Goal: Task Accomplishment & Management: Use online tool/utility

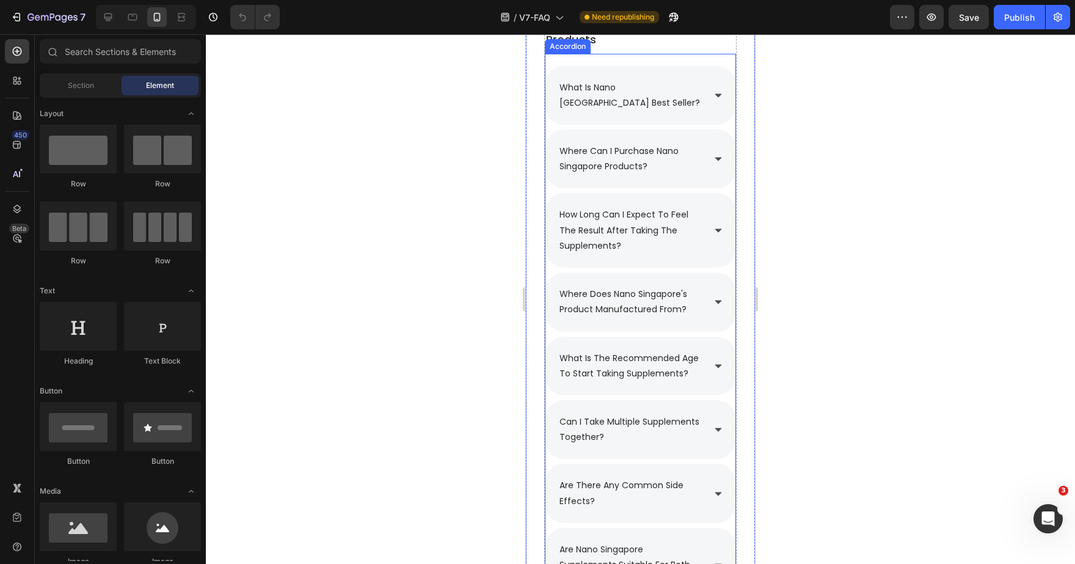
scroll to position [1161, 0]
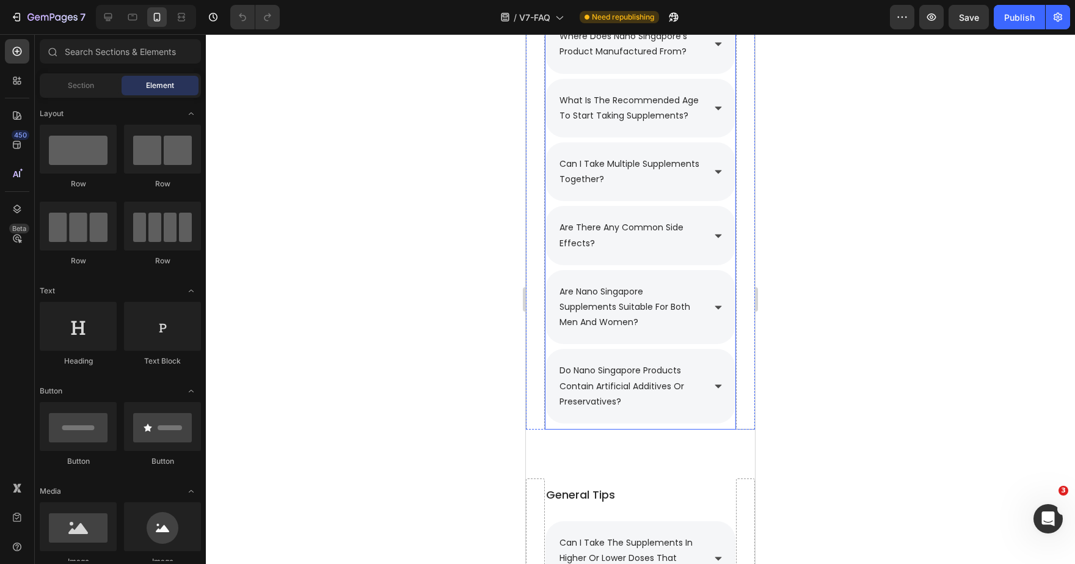
click at [715, 381] on icon at bounding box center [719, 386] width 10 height 10
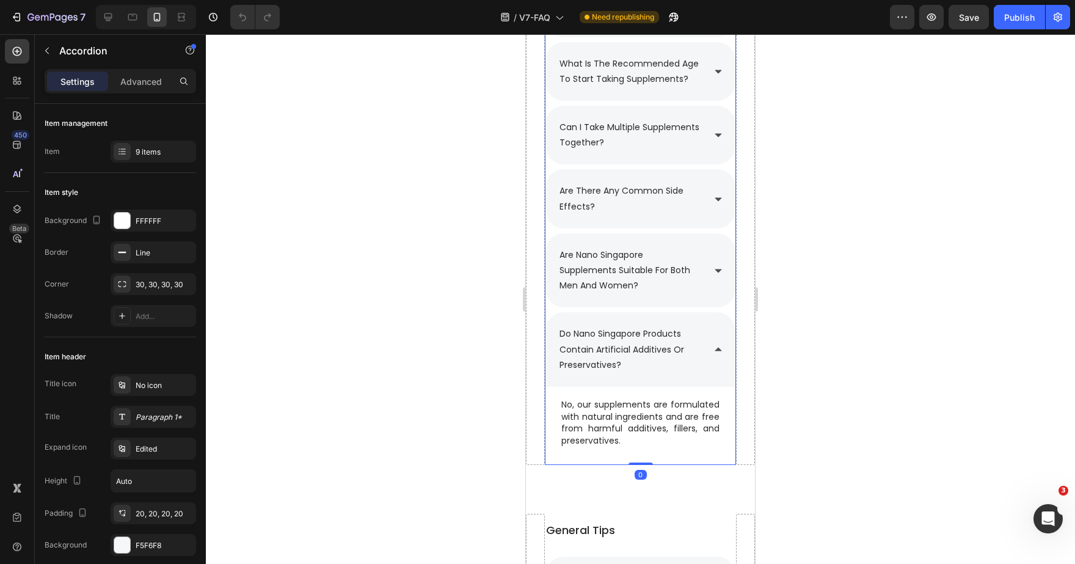
click at [717, 345] on icon at bounding box center [719, 350] width 10 height 10
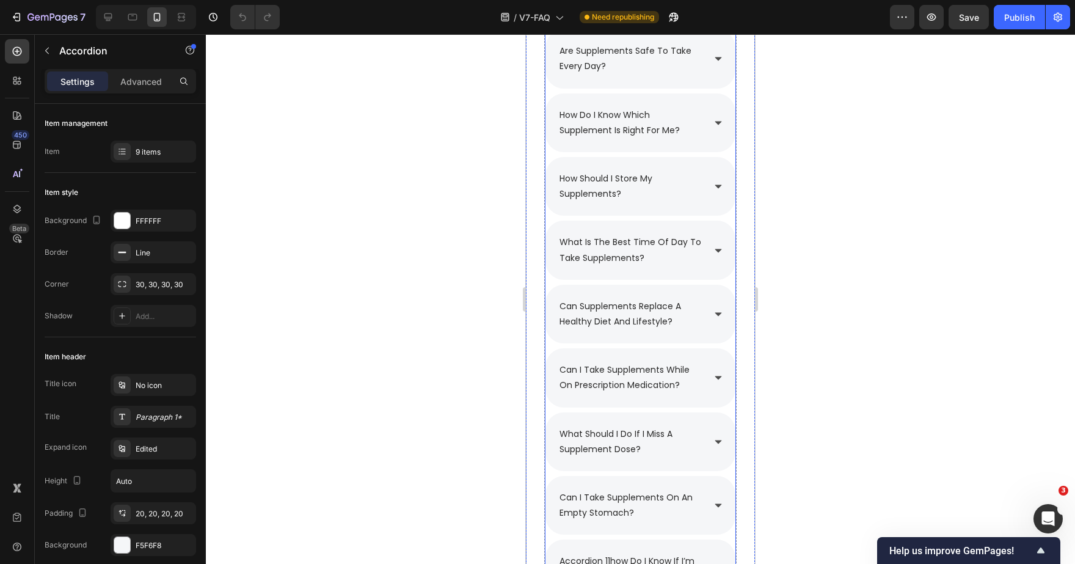
scroll to position [2193, 0]
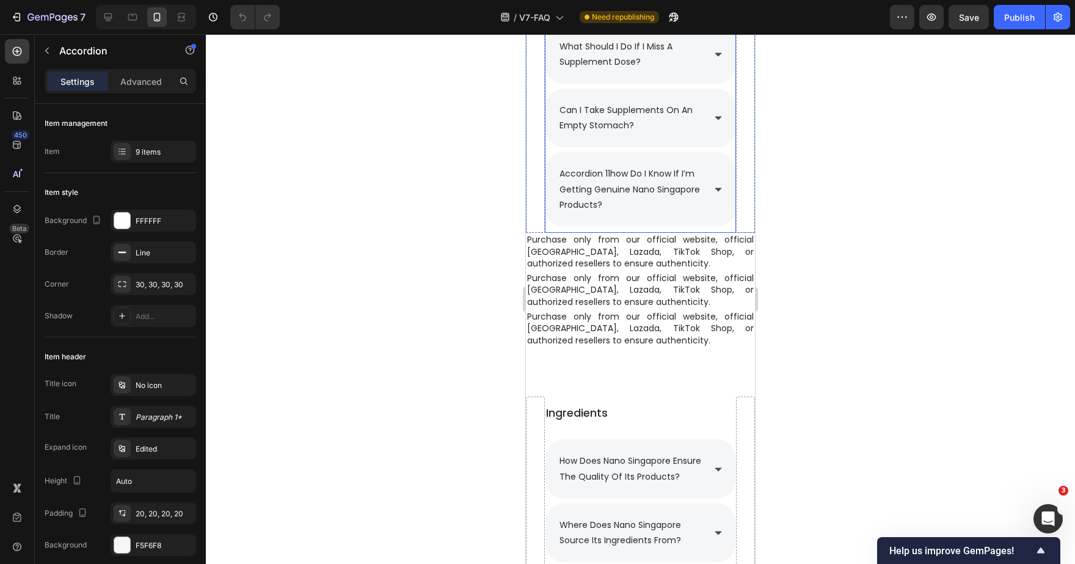
click at [721, 186] on icon at bounding box center [719, 189] width 10 height 10
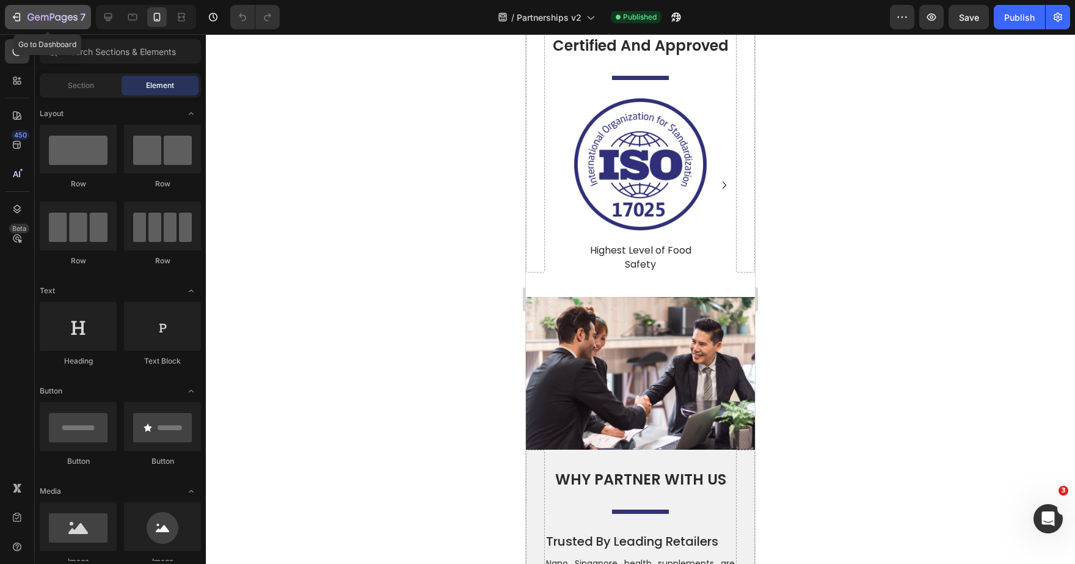
click at [38, 17] on icon "button" at bounding box center [52, 18] width 50 height 10
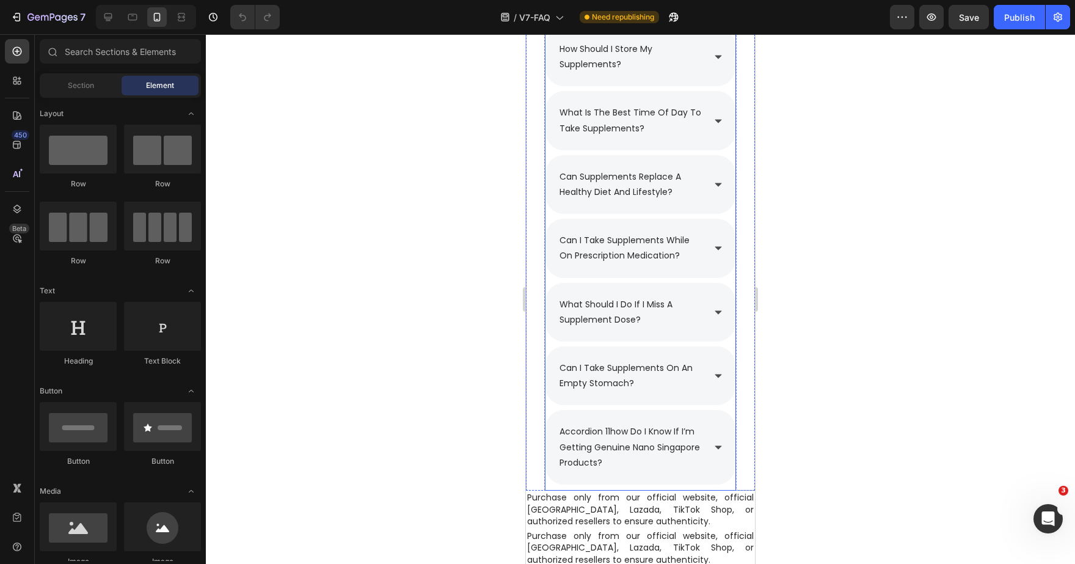
scroll to position [2193, 0]
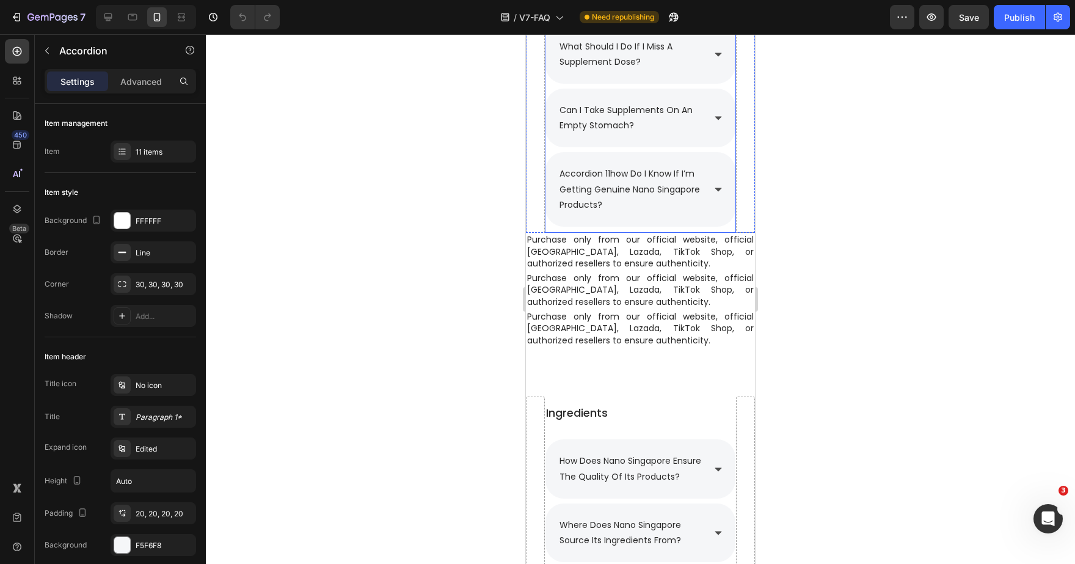
click at [612, 167] on p "accordion 11how do i know if i’m getting genuine nano singapore products?" at bounding box center [631, 189] width 142 height 46
click at [613, 170] on p "accordion 11how do i know if i’m getting genuine nano singapore products?" at bounding box center [631, 189] width 142 height 46
click at [825, 186] on div at bounding box center [640, 299] width 869 height 530
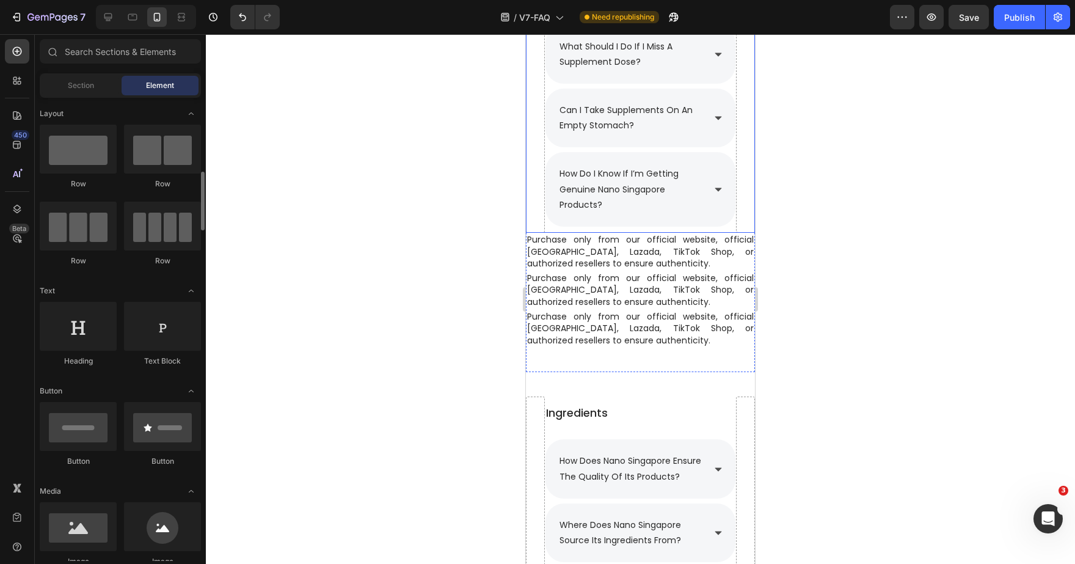
scroll to position [66, 0]
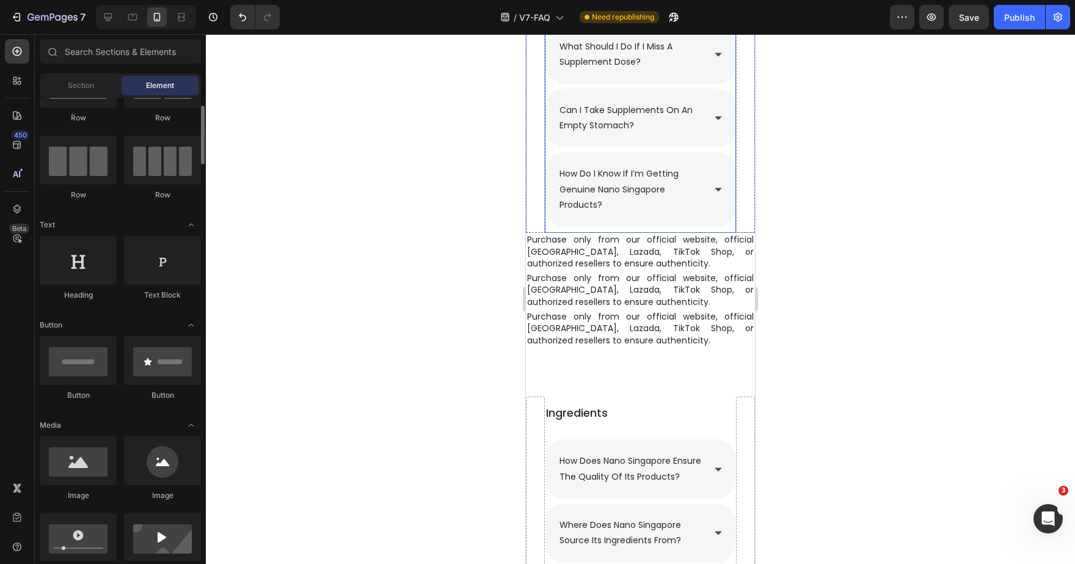
click at [713, 182] on div "how do i know if i’m getting genuine nano singapore products?" at bounding box center [641, 189] width 190 height 75
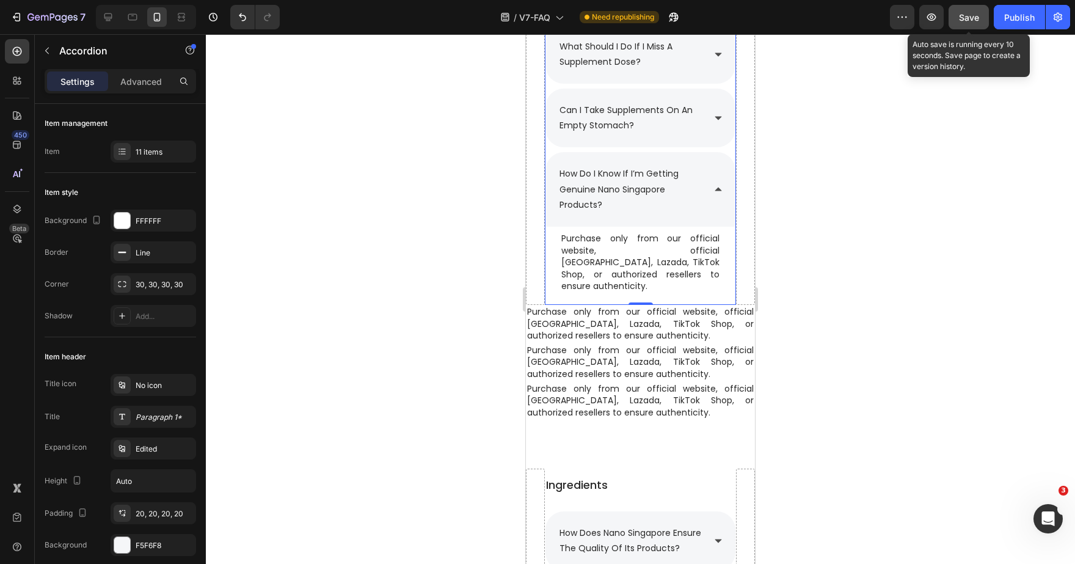
click at [962, 25] on button "Save" at bounding box center [969, 17] width 40 height 24
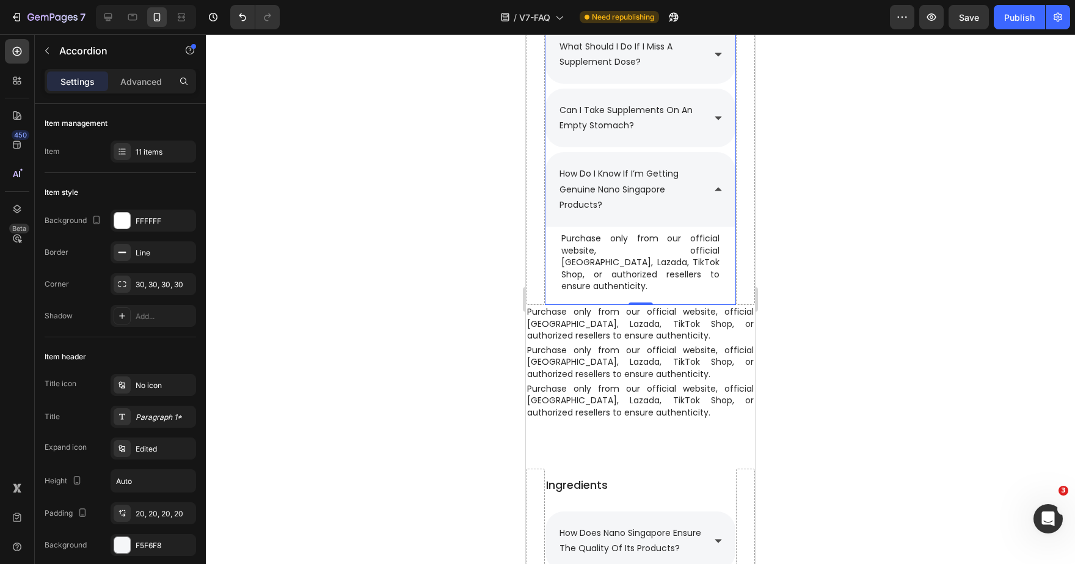
click at [710, 183] on div "how do i know if i’m getting genuine nano singapore products?" at bounding box center [641, 189] width 190 height 75
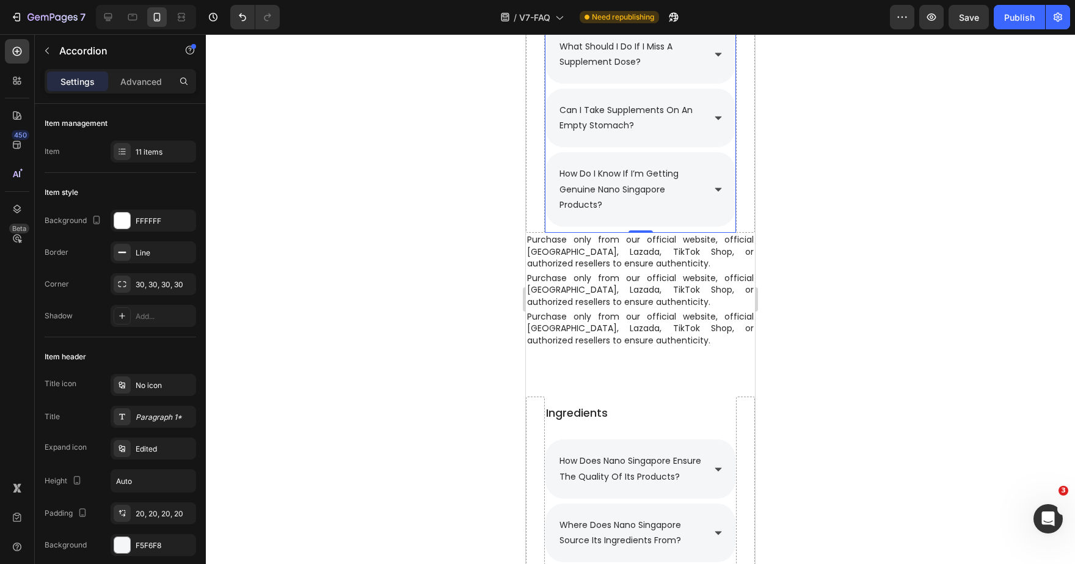
click at [715, 113] on icon at bounding box center [719, 118] width 10 height 10
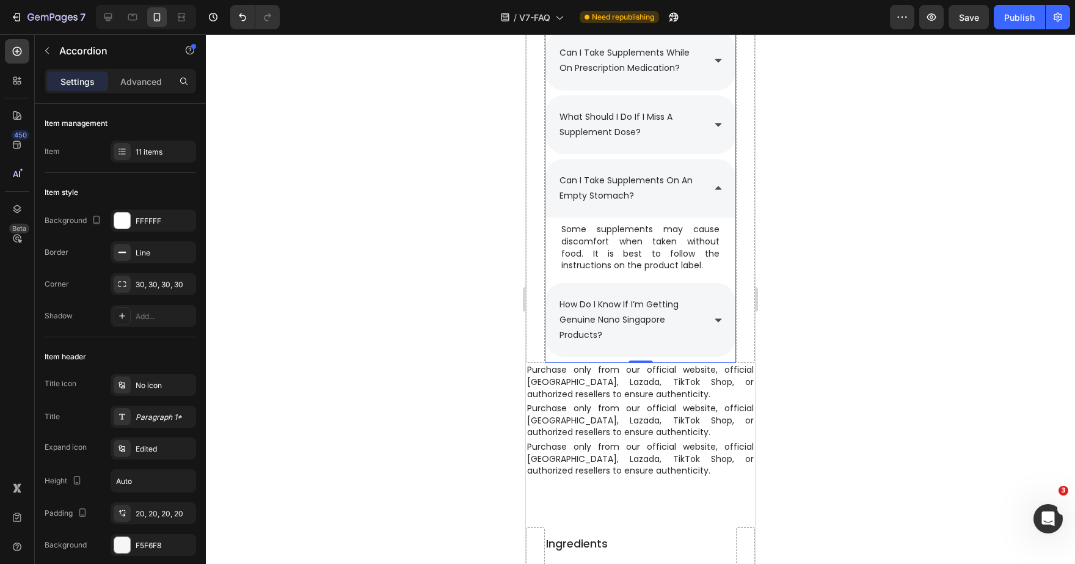
scroll to position [2064, 0]
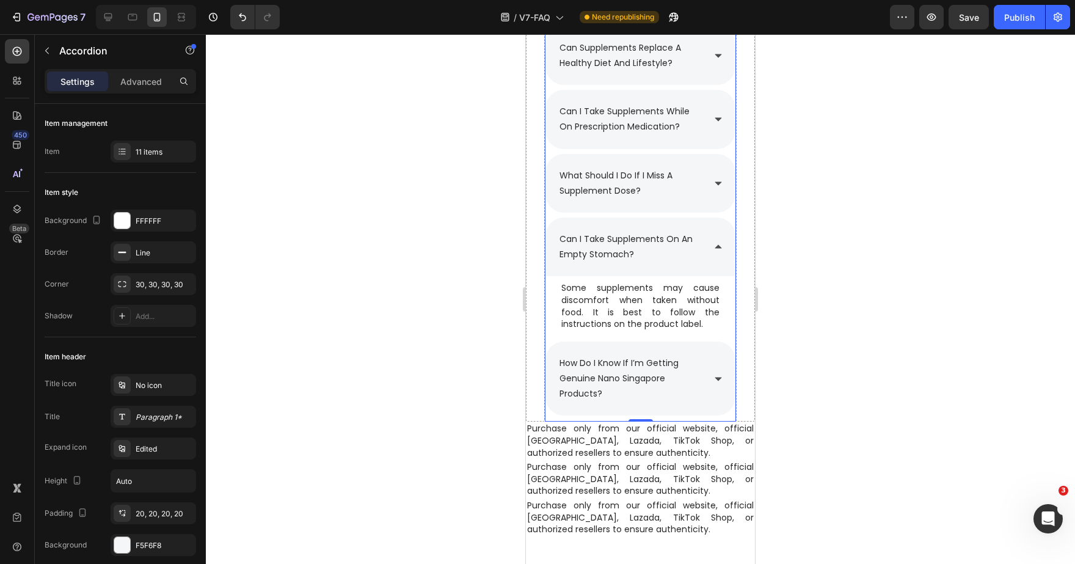
click at [718, 244] on icon at bounding box center [719, 247] width 10 height 10
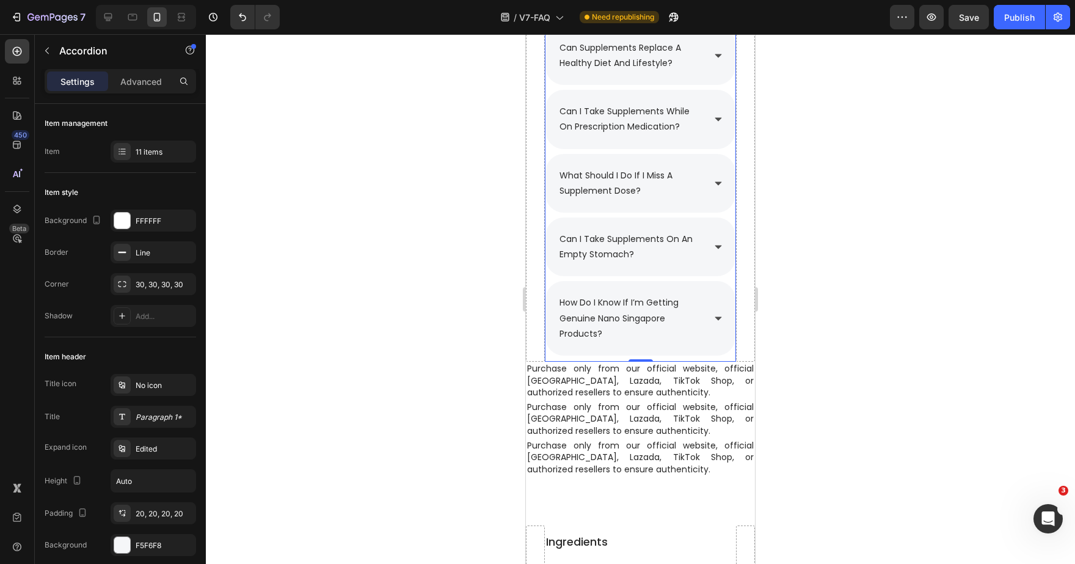
click at [718, 244] on icon at bounding box center [719, 247] width 10 height 10
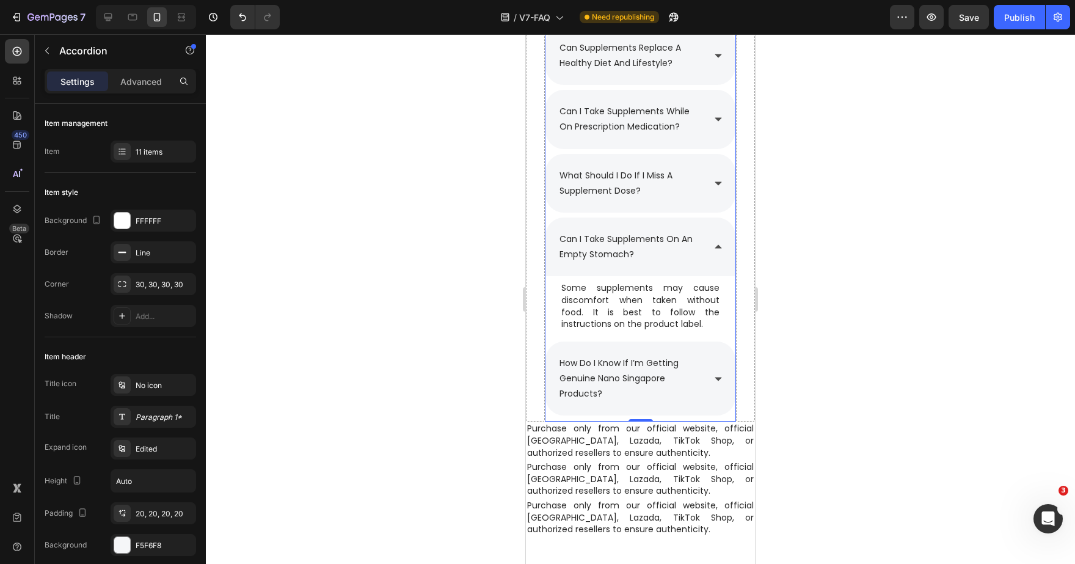
click at [718, 244] on icon at bounding box center [719, 247] width 10 height 10
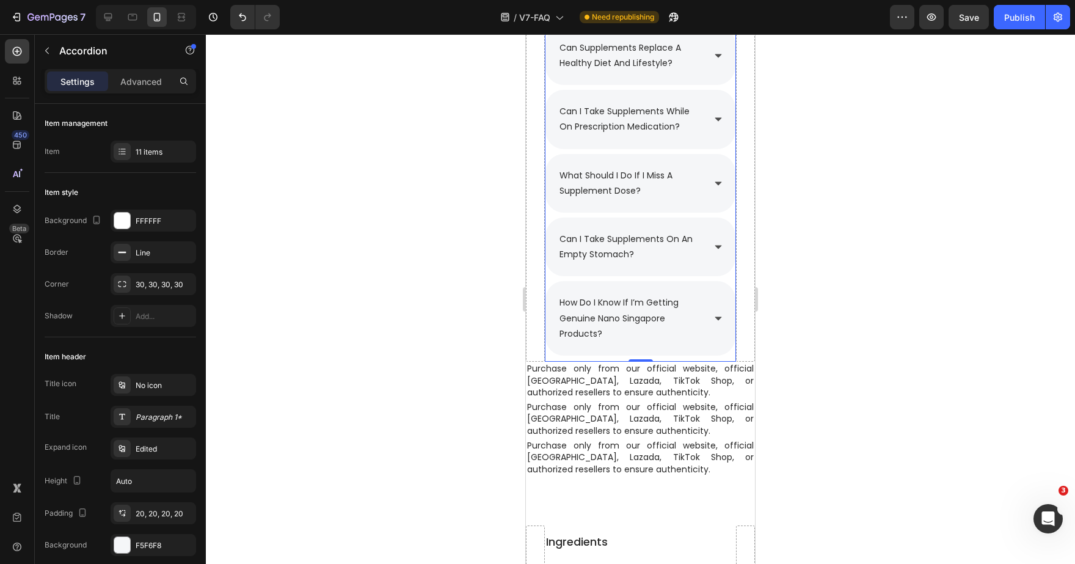
click at [713, 178] on div "what should i do if i miss a supplement dose?" at bounding box center [641, 183] width 190 height 59
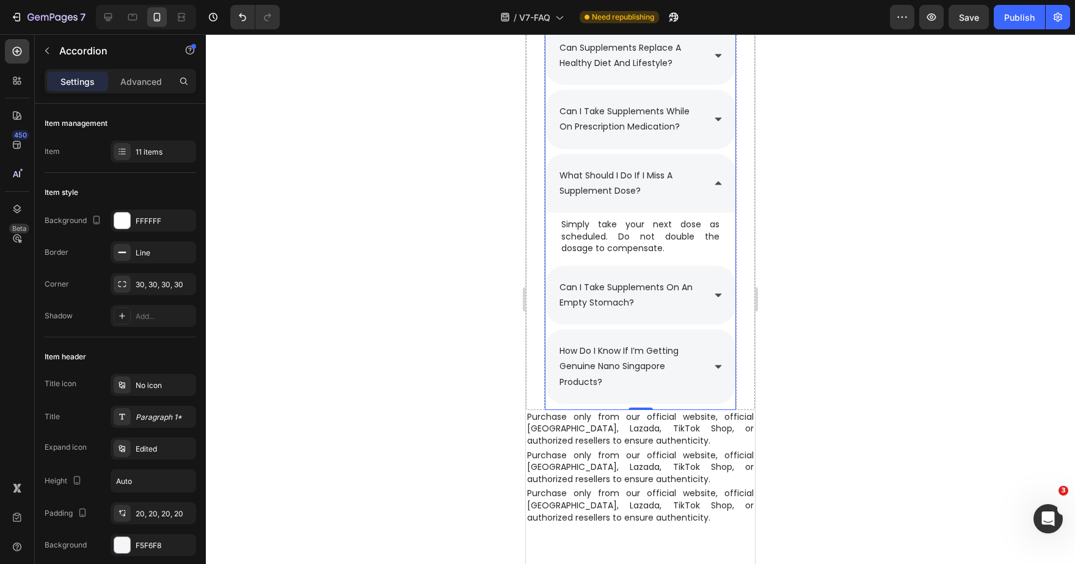
click at [721, 110] on div "can i take supplements while on prescription medication?" at bounding box center [641, 119] width 190 height 59
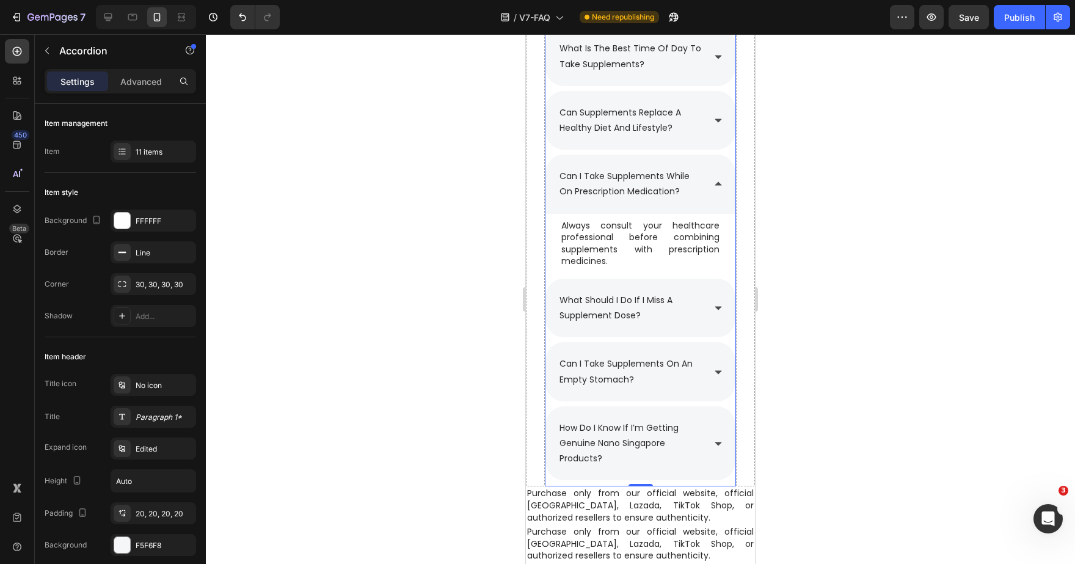
click at [722, 119] on icon at bounding box center [719, 120] width 10 height 10
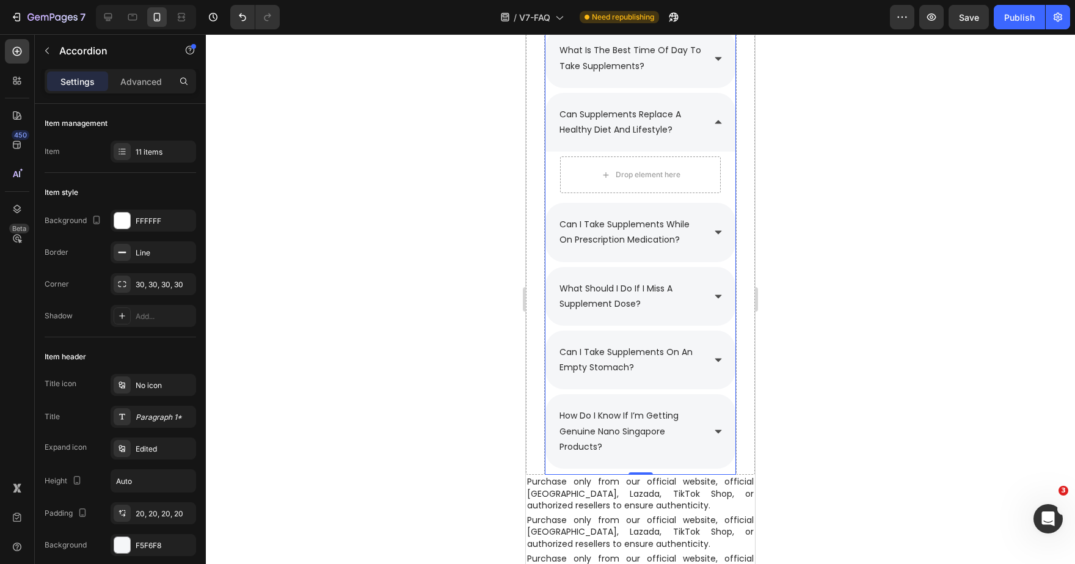
scroll to position [1995, 0]
click at [105, 18] on icon at bounding box center [108, 17] width 8 height 8
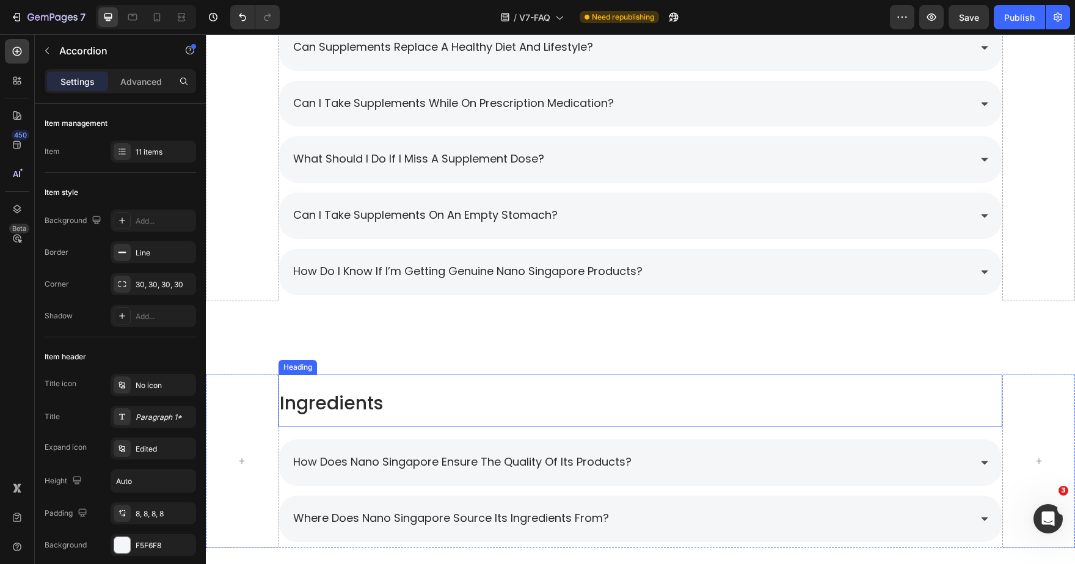
scroll to position [1764, 0]
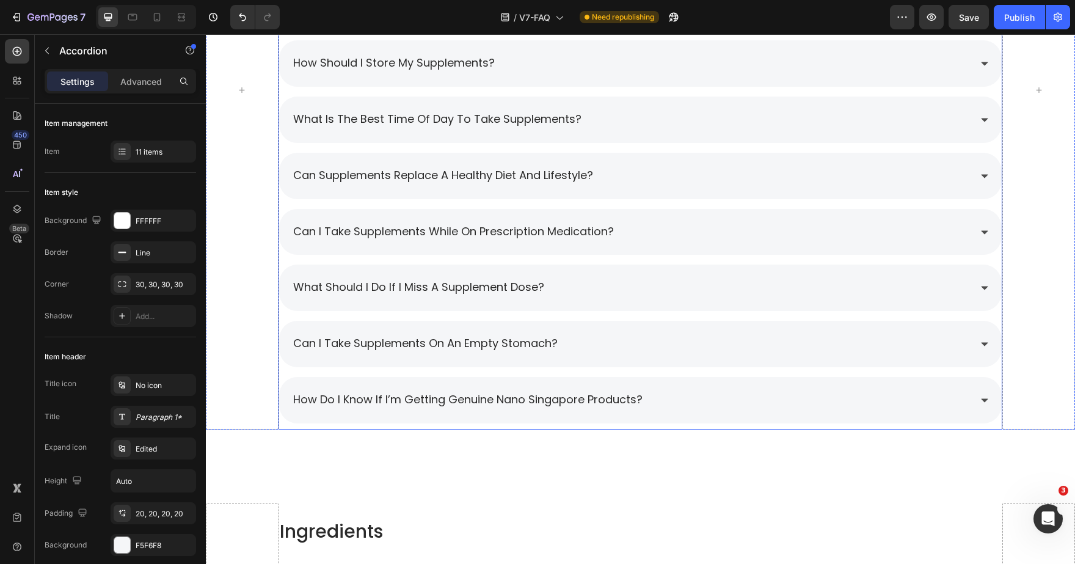
click at [678, 165] on div "can supplements replace a healthy diet and lifestyle?" at bounding box center [630, 176] width 679 height 22
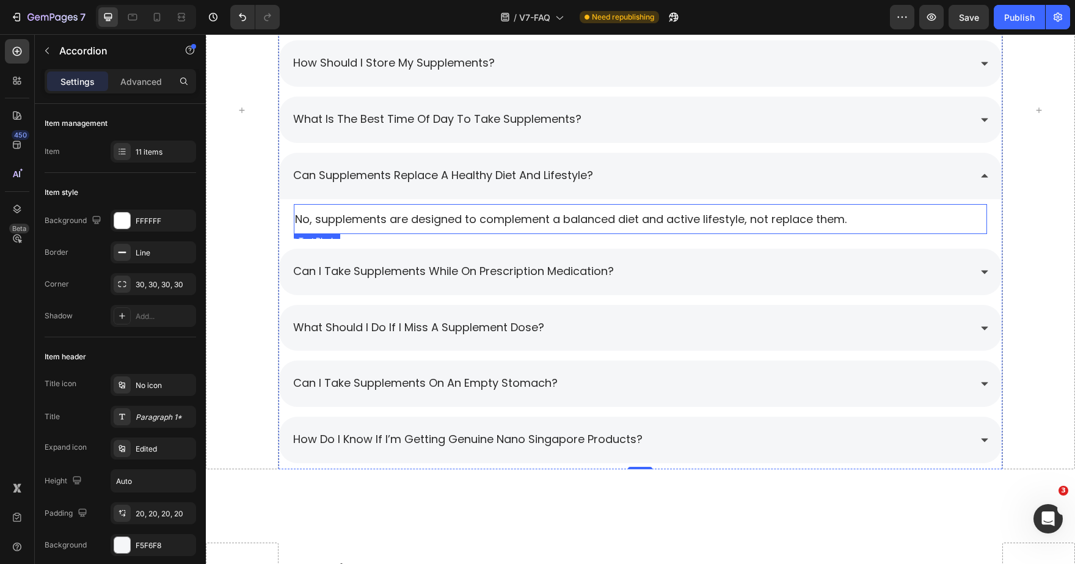
click at [415, 211] on p "No, supplements are designed to complement a balanced diet and active lifestyle…" at bounding box center [641, 218] width 692 height 15
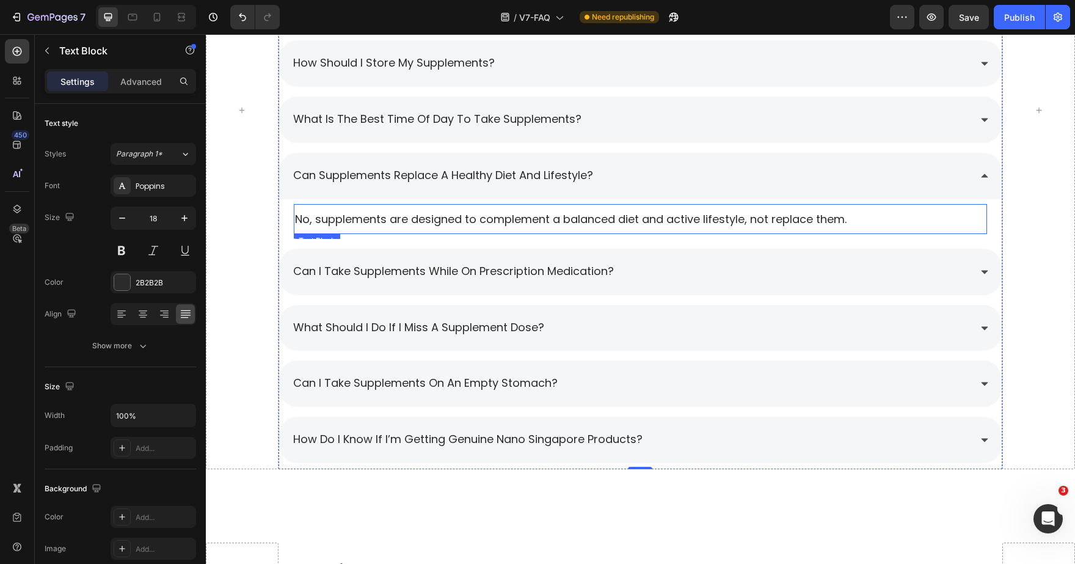
click at [415, 211] on p "No, supplements are designed to complement a balanced diet and active lifestyle…" at bounding box center [641, 218] width 692 height 15
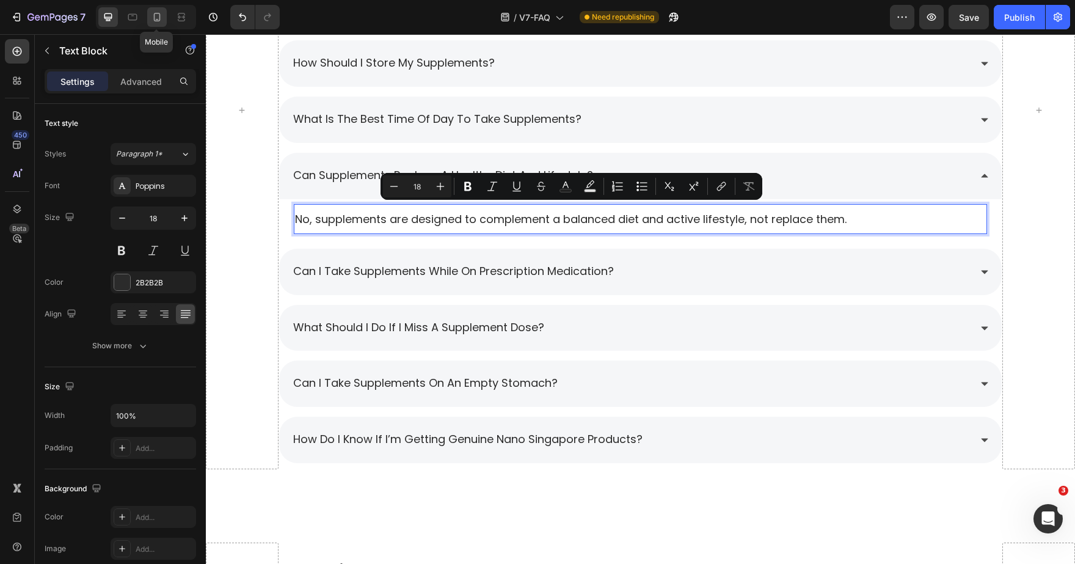
click at [158, 20] on icon at bounding box center [157, 19] width 3 height 1
type input "14"
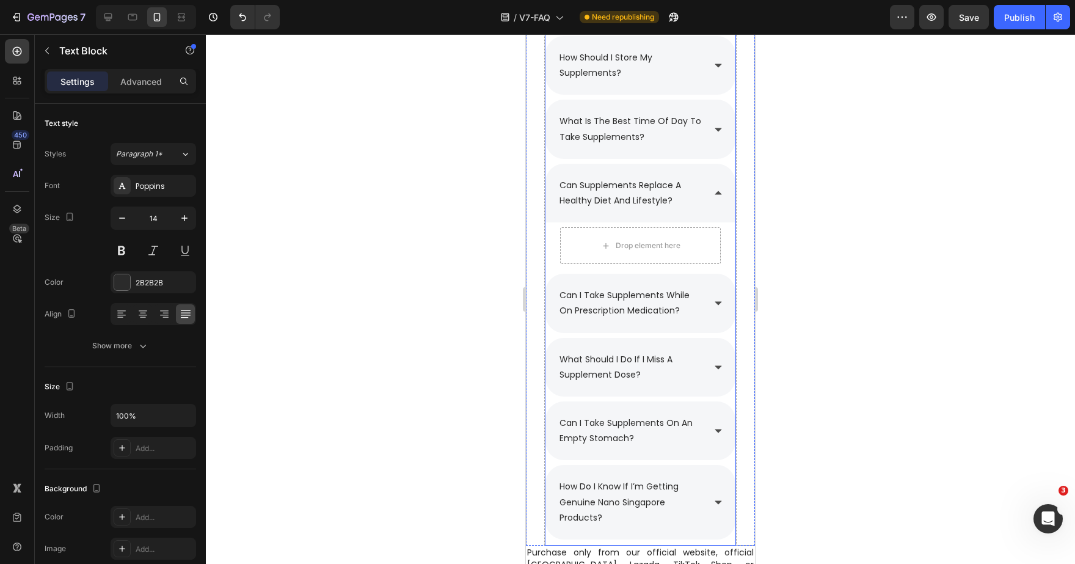
scroll to position [1980, 0]
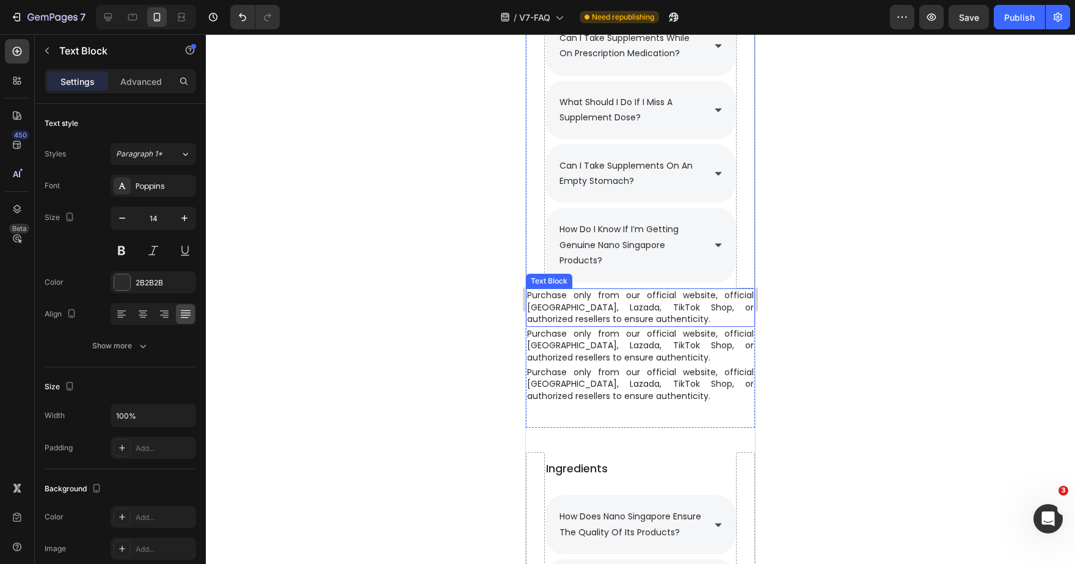
click at [670, 291] on p "Purchase only from our official website, official [GEOGRAPHIC_DATA], Lazada, Ti…" at bounding box center [640, 308] width 227 height 36
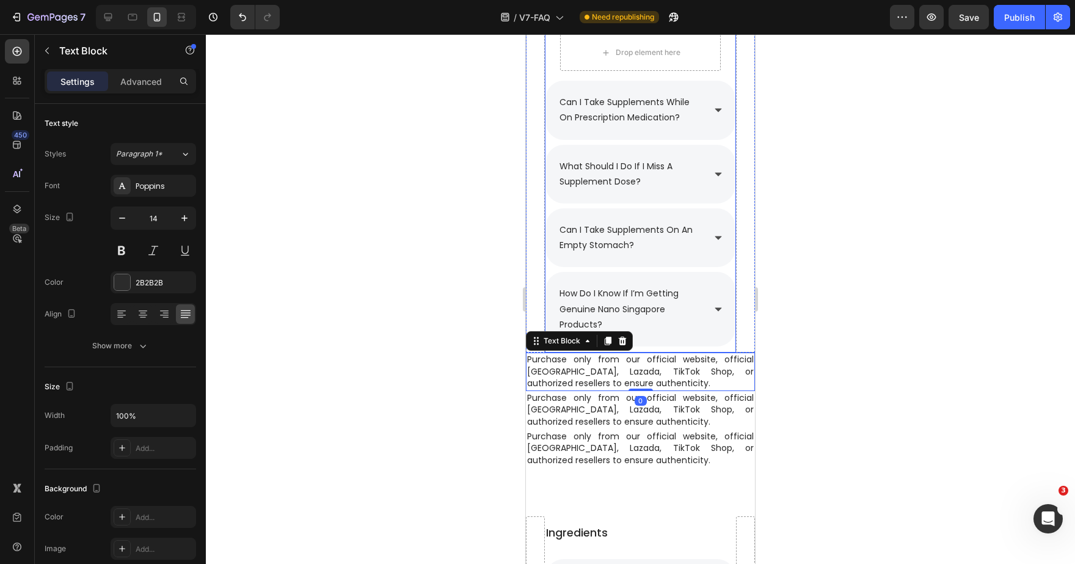
scroll to position [1851, 0]
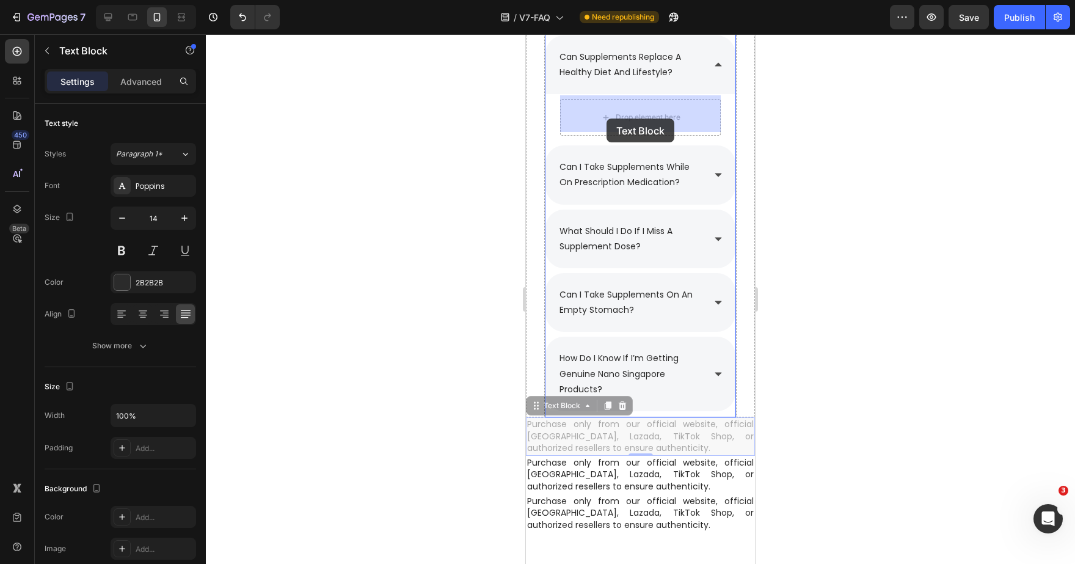
drag, startPoint x: 563, startPoint y: 403, endPoint x: 605, endPoint y: 118, distance: 287.8
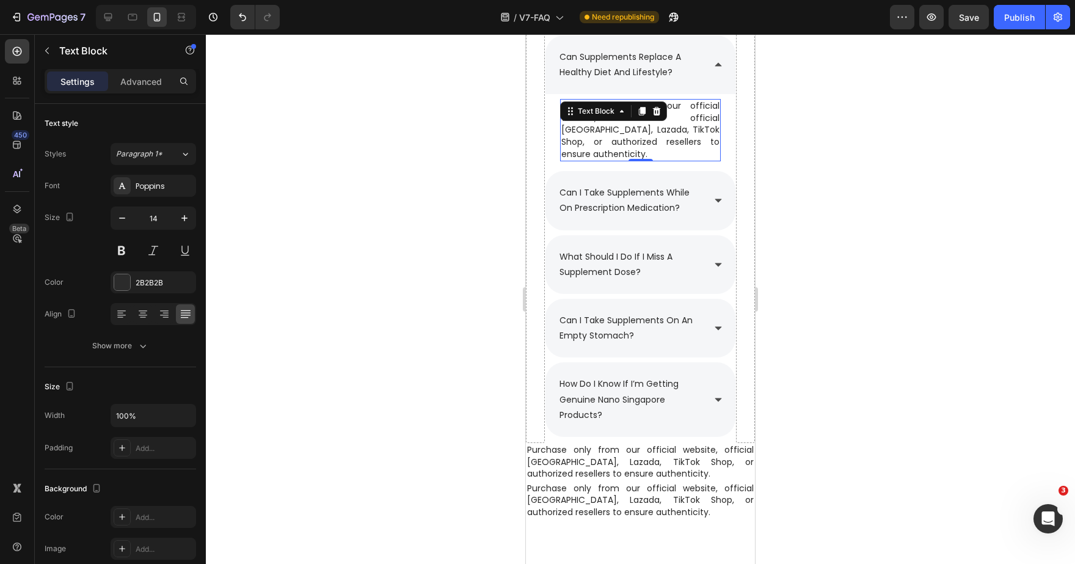
click at [676, 136] on p "Purchase only from our official website, official [GEOGRAPHIC_DATA], Lazada, Ti…" at bounding box center [640, 130] width 158 height 60
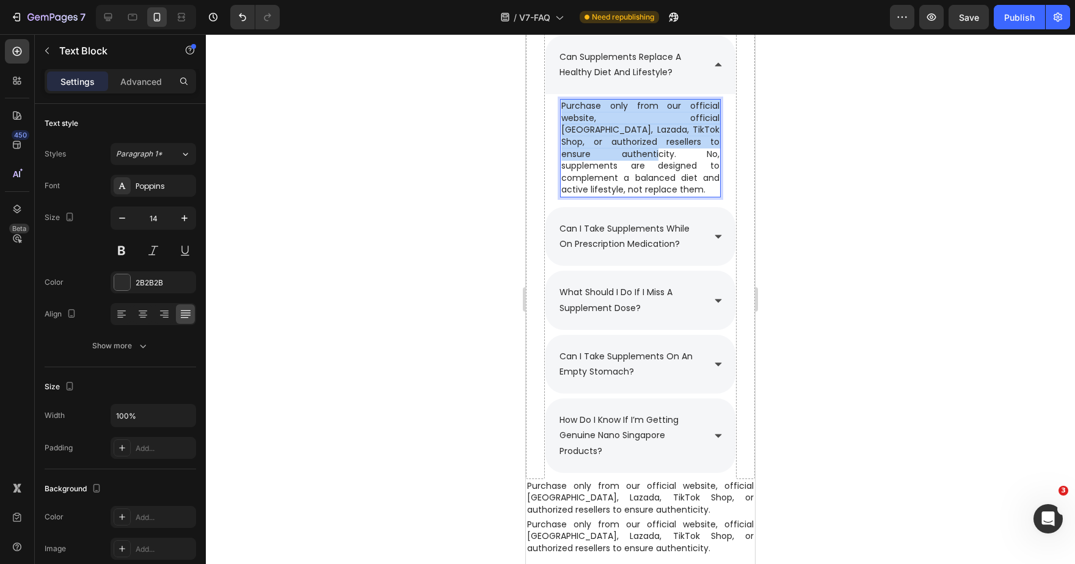
drag, startPoint x: 706, startPoint y: 138, endPoint x: 561, endPoint y: 98, distance: 149.7
click at [561, 99] on div "Purchase only from our official website, official [GEOGRAPHIC_DATA], Lazada, Ti…" at bounding box center [640, 148] width 161 height 98
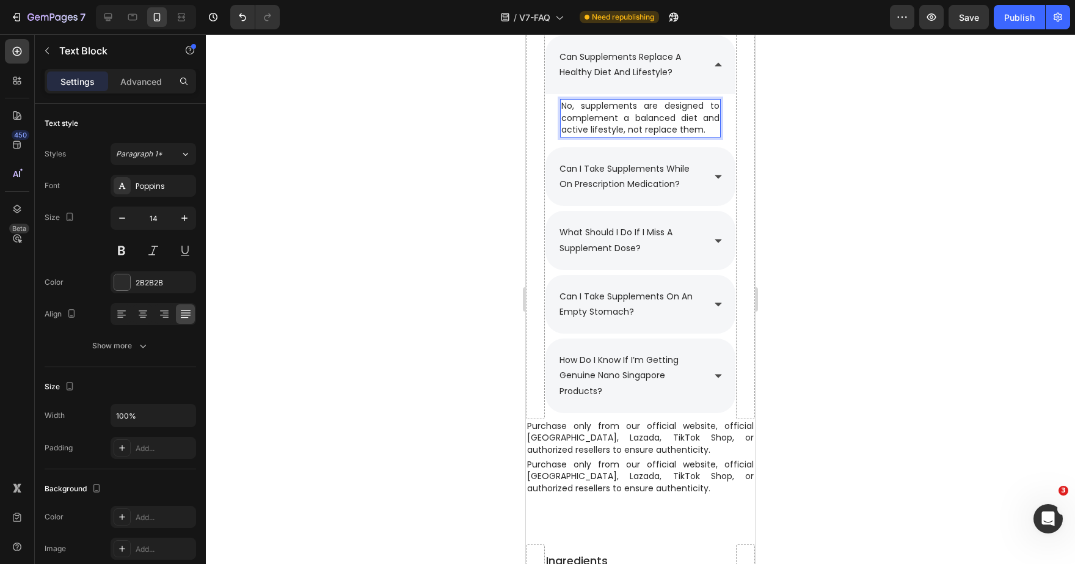
click at [824, 158] on div at bounding box center [640, 299] width 869 height 530
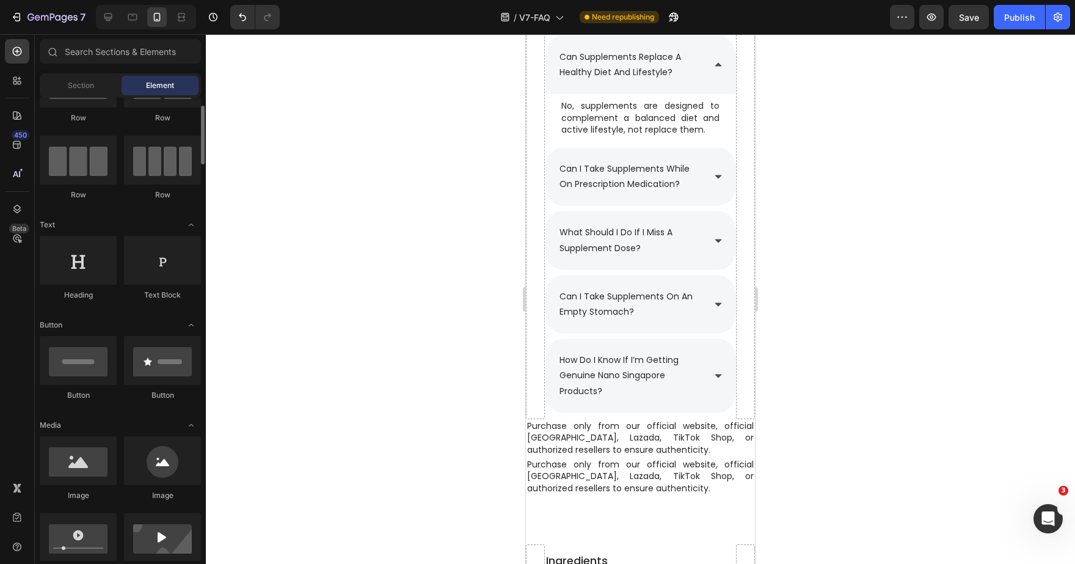
scroll to position [66, 0]
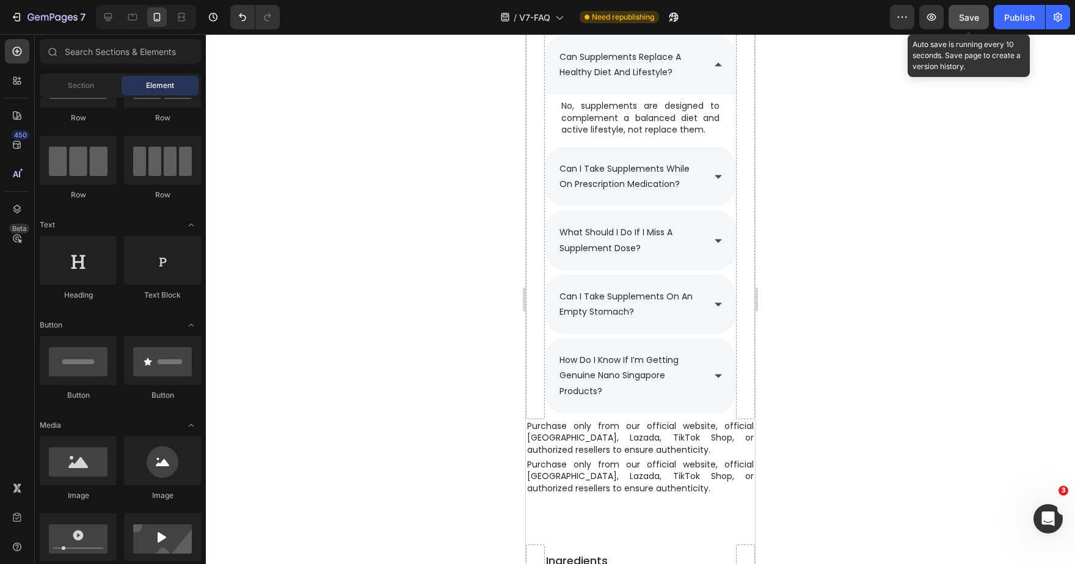
click at [966, 13] on span "Save" at bounding box center [969, 17] width 20 height 10
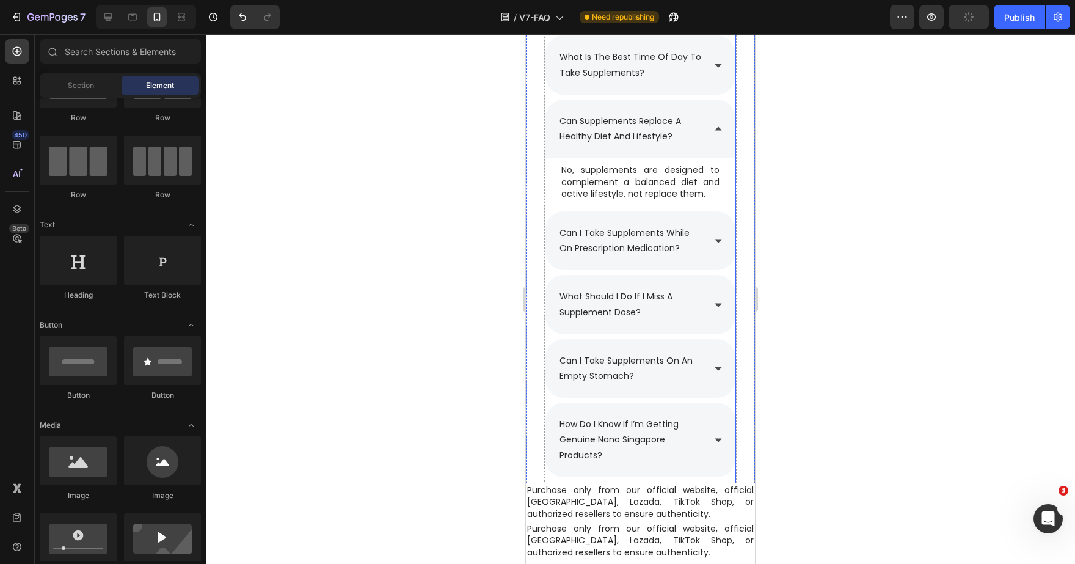
scroll to position [1722, 0]
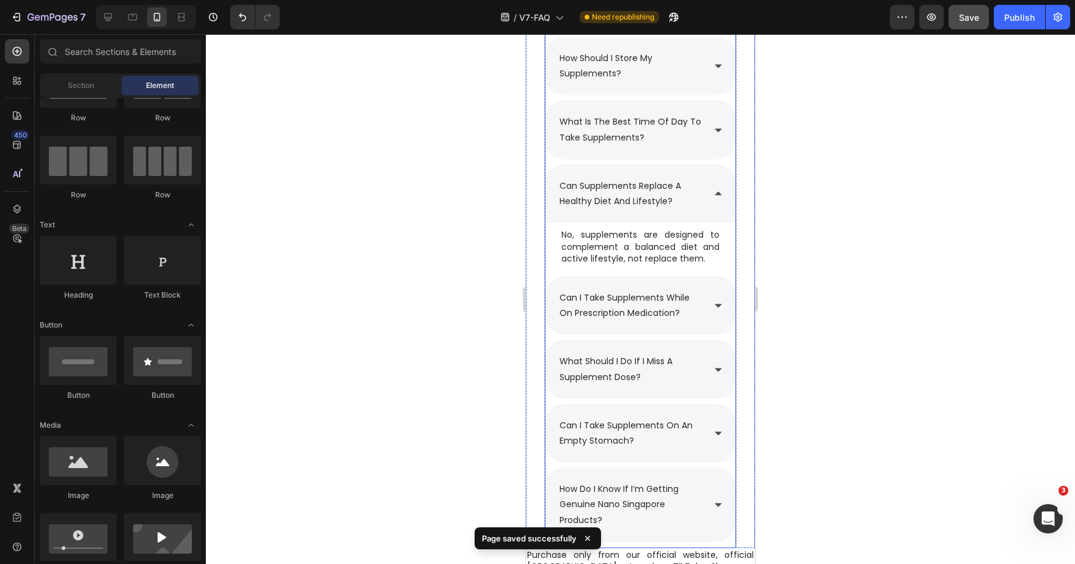
click at [724, 193] on div "can supplements replace a healthy diet and lifestyle?" at bounding box center [641, 193] width 190 height 59
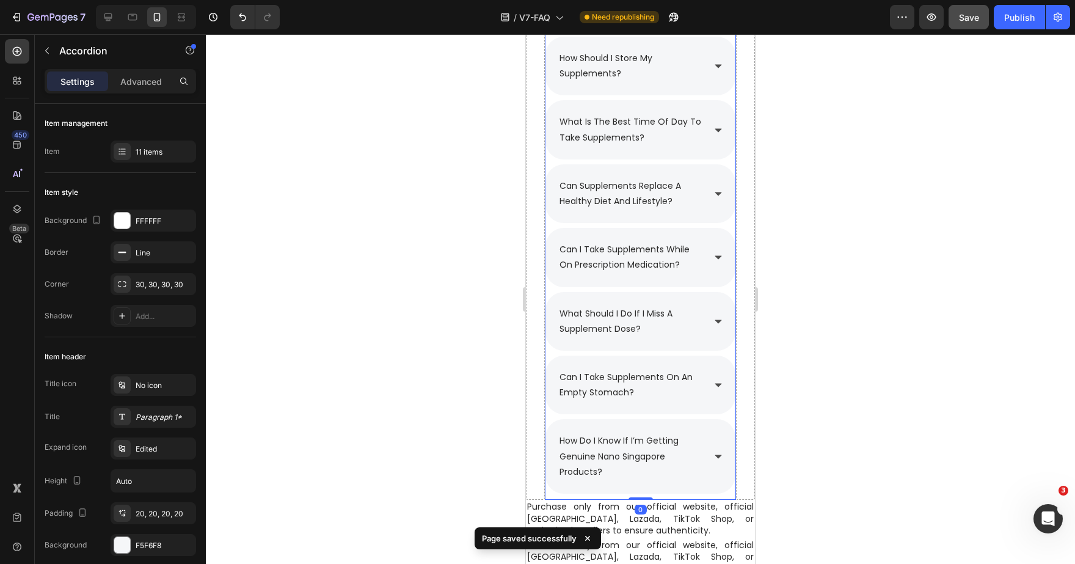
click at [720, 131] on div "what is the best time of day to take supplements?" at bounding box center [641, 129] width 190 height 59
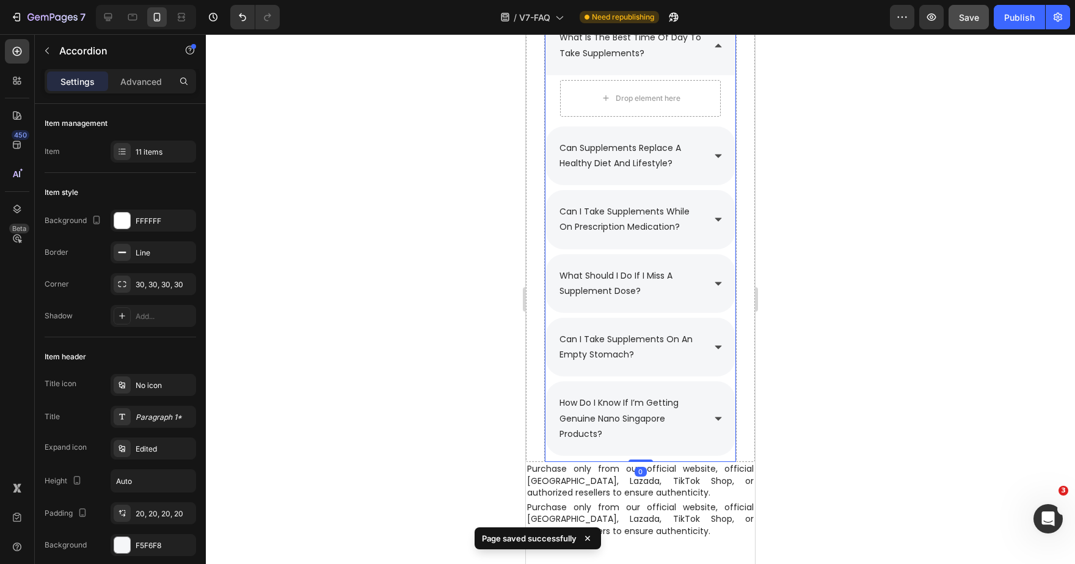
scroll to position [1851, 0]
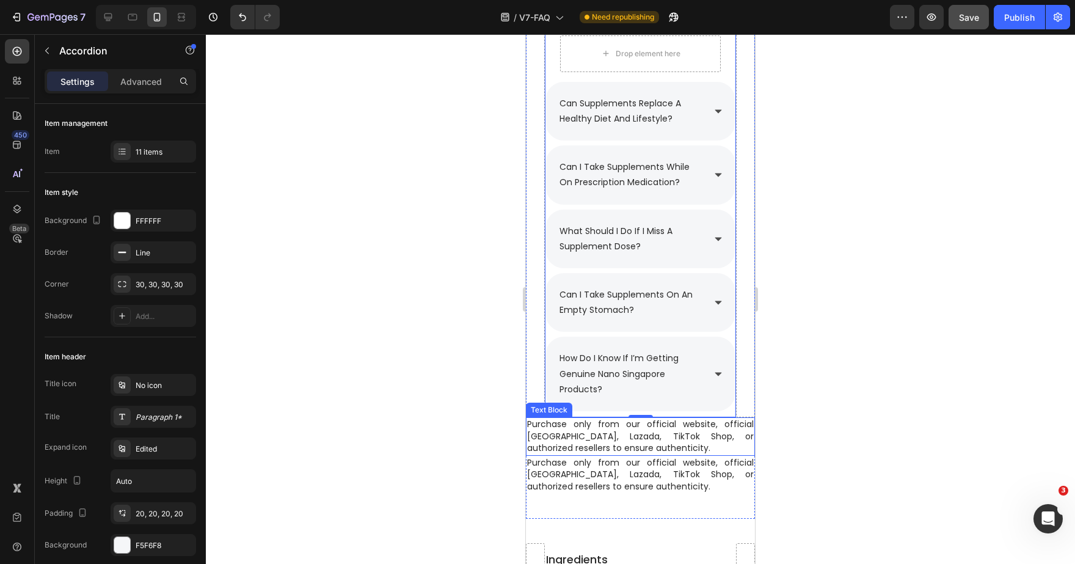
click at [569, 433] on p "Purchase only from our official website, official [GEOGRAPHIC_DATA], Lazada, Ti…" at bounding box center [640, 436] width 227 height 36
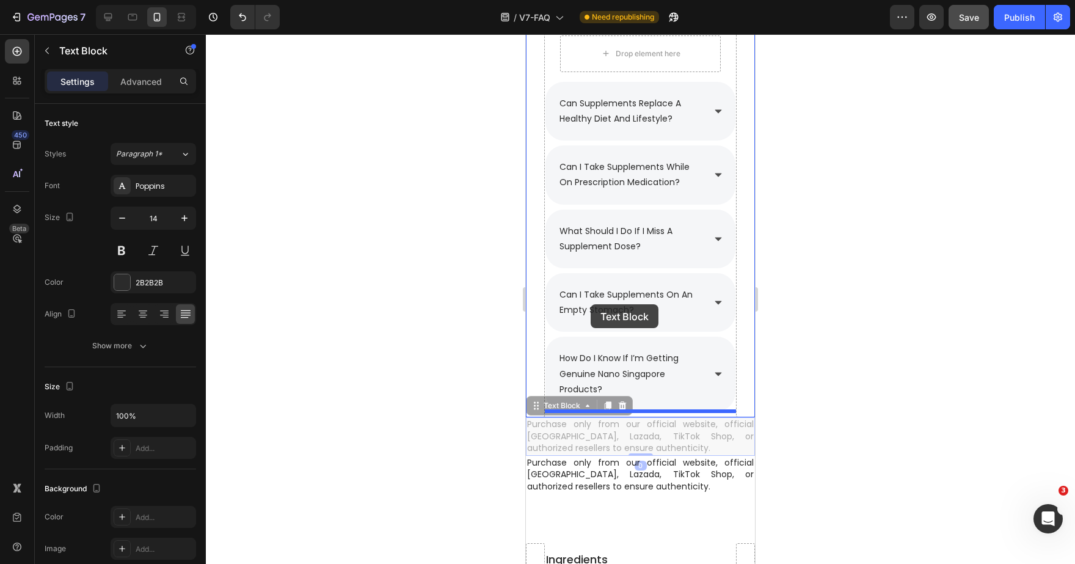
scroll to position [1722, 0]
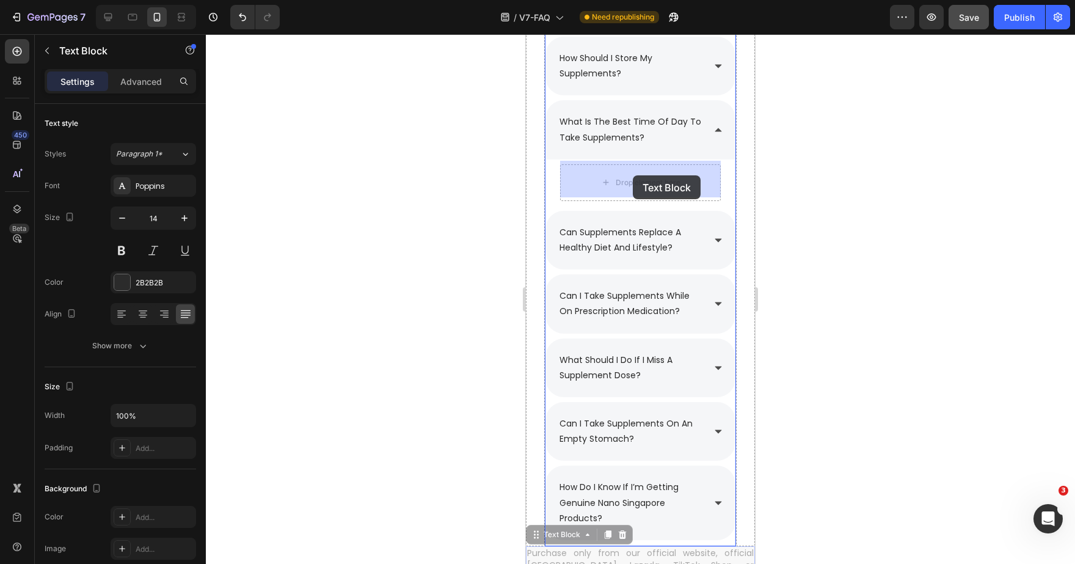
drag, startPoint x: 555, startPoint y: 401, endPoint x: 633, endPoint y: 175, distance: 239.0
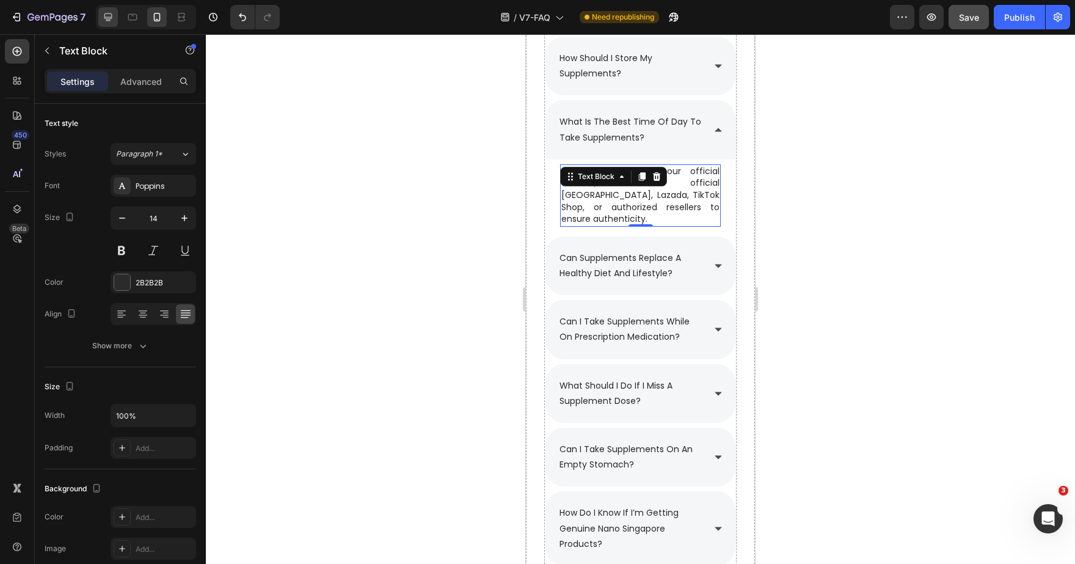
click at [103, 18] on icon at bounding box center [108, 17] width 12 height 12
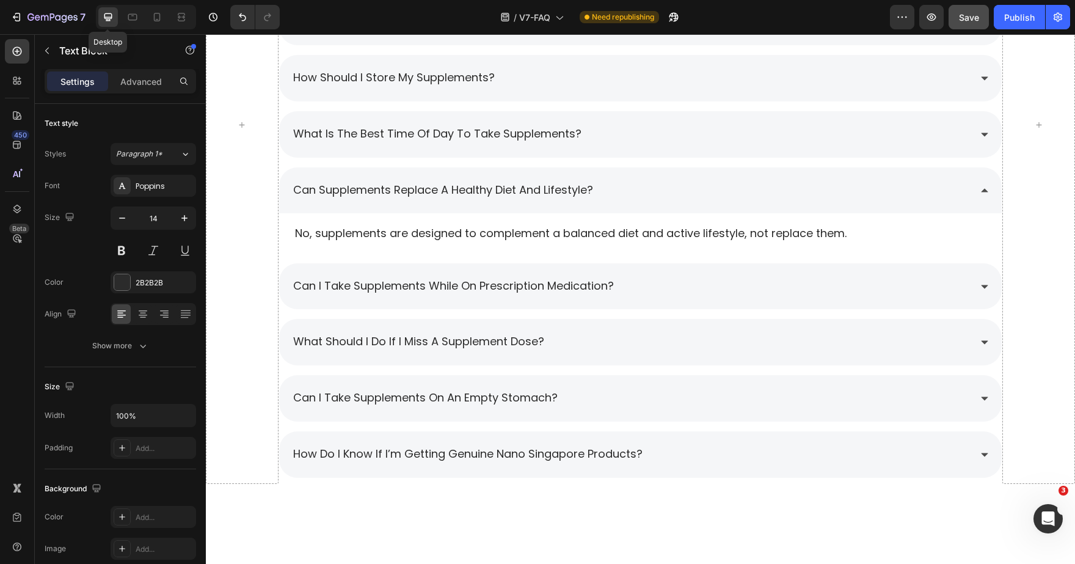
type input "16"
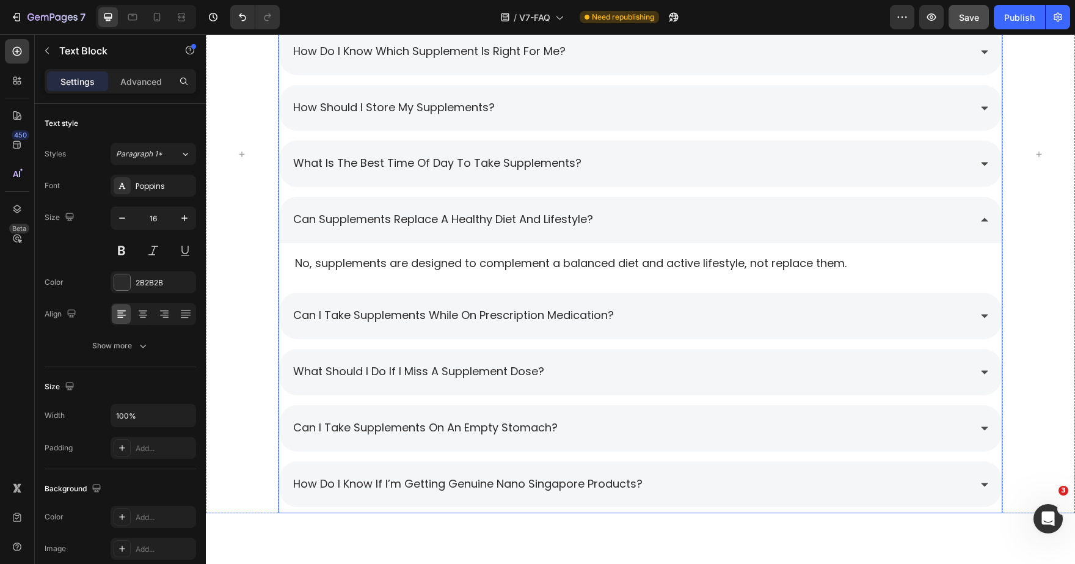
scroll to position [1679, 0]
click at [654, 160] on div "what is the best time of day to take supplements?" at bounding box center [630, 164] width 679 height 22
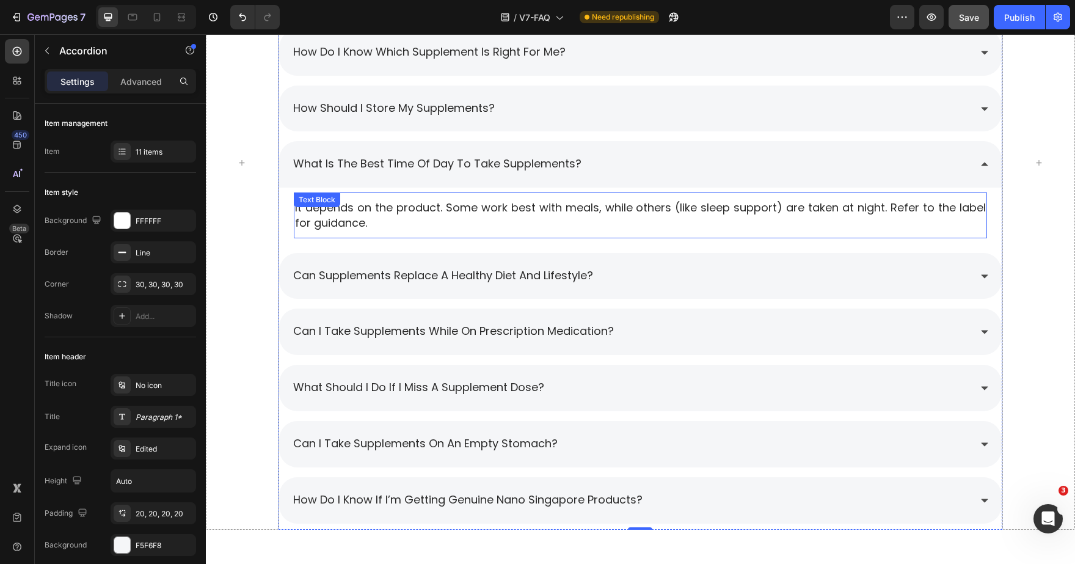
click at [514, 202] on p "It depends on the product. Some work best with meals, while others (like sleep …" at bounding box center [641, 215] width 692 height 31
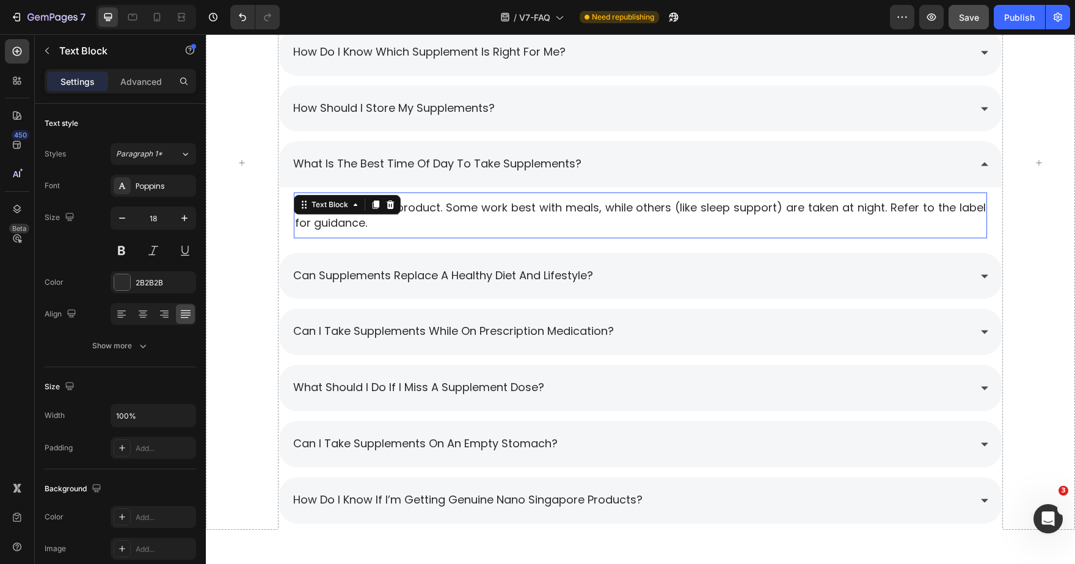
click at [514, 202] on p "It depends on the product. Some work best with meals, while others (like sleep …" at bounding box center [641, 215] width 692 height 31
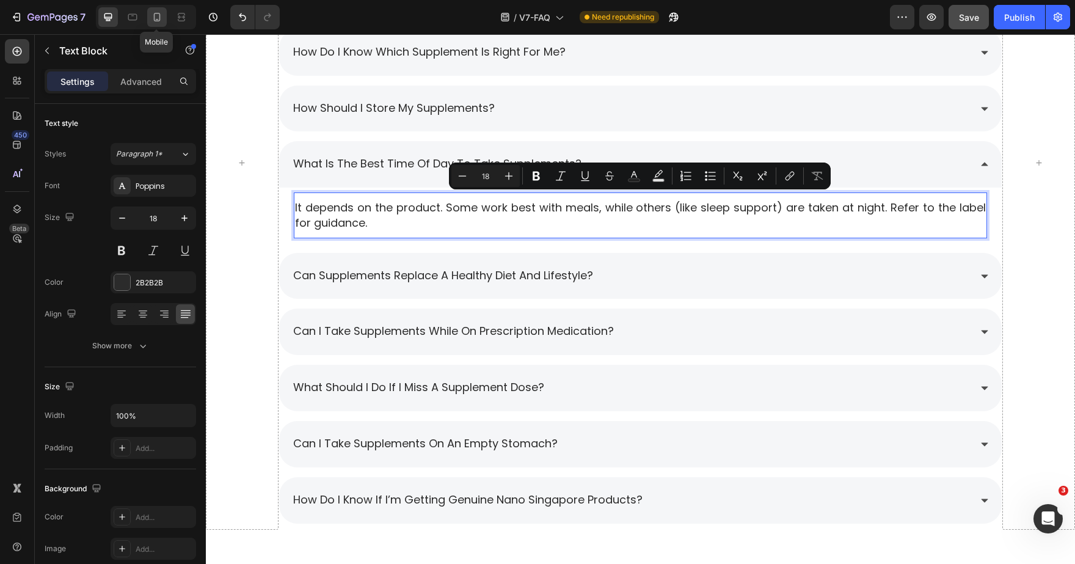
click at [155, 19] on icon at bounding box center [157, 17] width 12 height 12
type input "14"
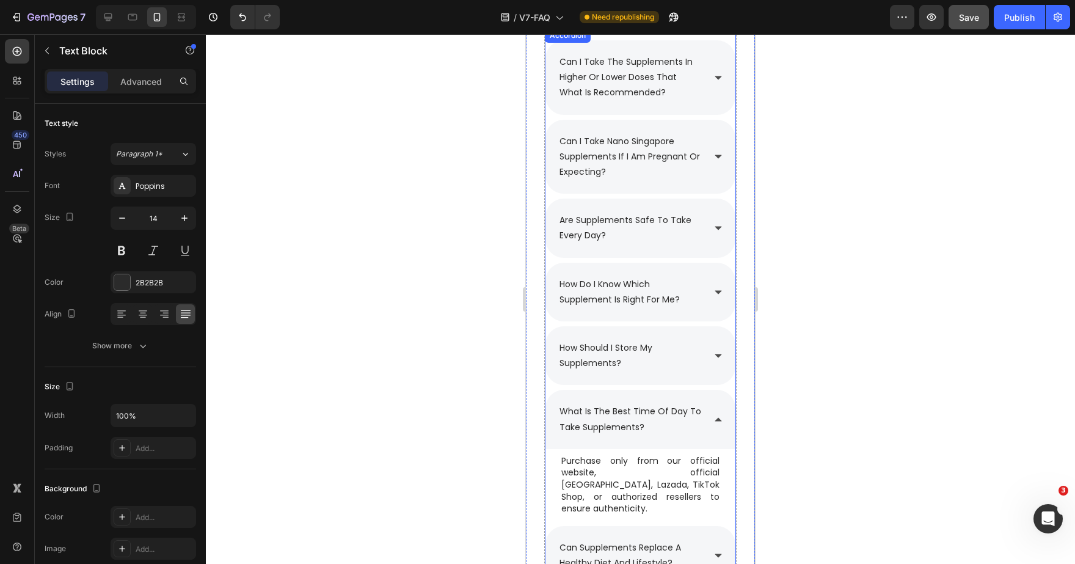
scroll to position [1766, 0]
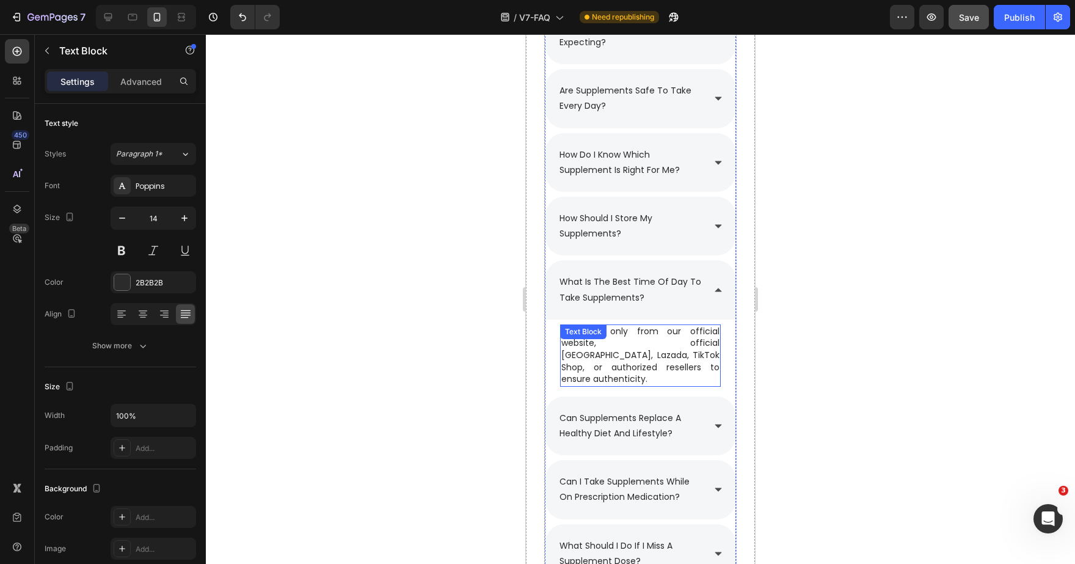
click at [672, 363] on p "Purchase only from our official website, official [GEOGRAPHIC_DATA], Lazada, Ti…" at bounding box center [640, 356] width 158 height 60
click at [671, 361] on p "Purchase only from our official website, official [GEOGRAPHIC_DATA], Lazada, Ti…" at bounding box center [640, 356] width 158 height 60
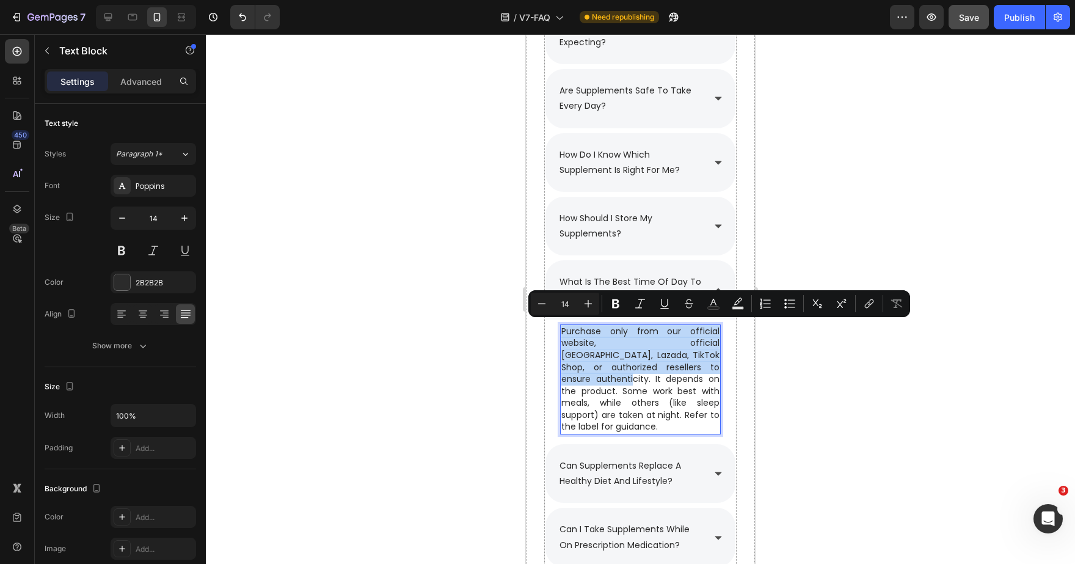
drag, startPoint x: 660, startPoint y: 362, endPoint x: 550, endPoint y: 325, distance: 115.9
click at [560, 325] on div "Purchase only from our official website, official [GEOGRAPHIC_DATA], Lazada, Ti…" at bounding box center [640, 379] width 161 height 110
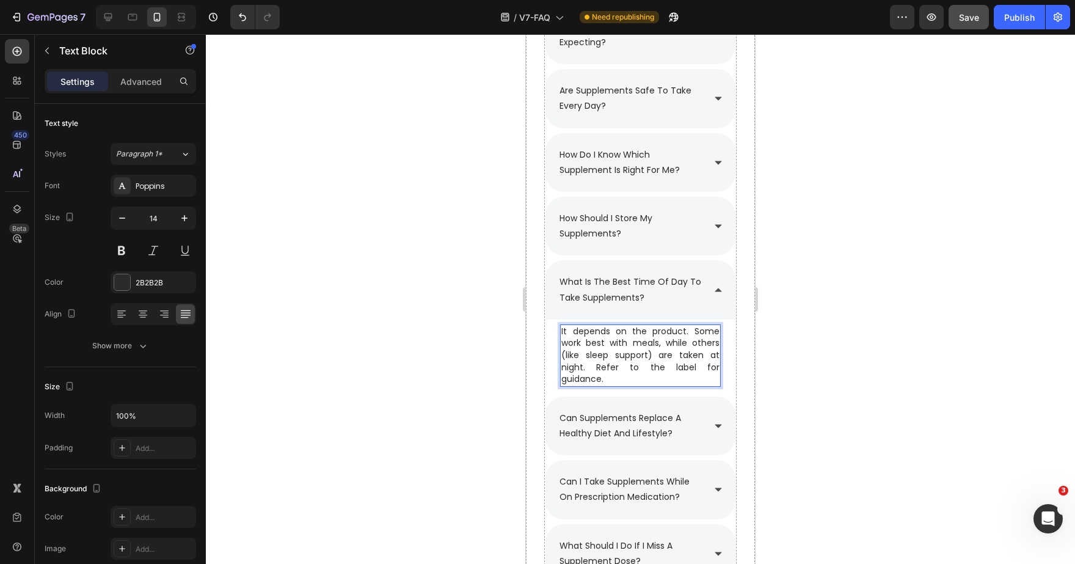
click at [871, 325] on div at bounding box center [640, 299] width 869 height 530
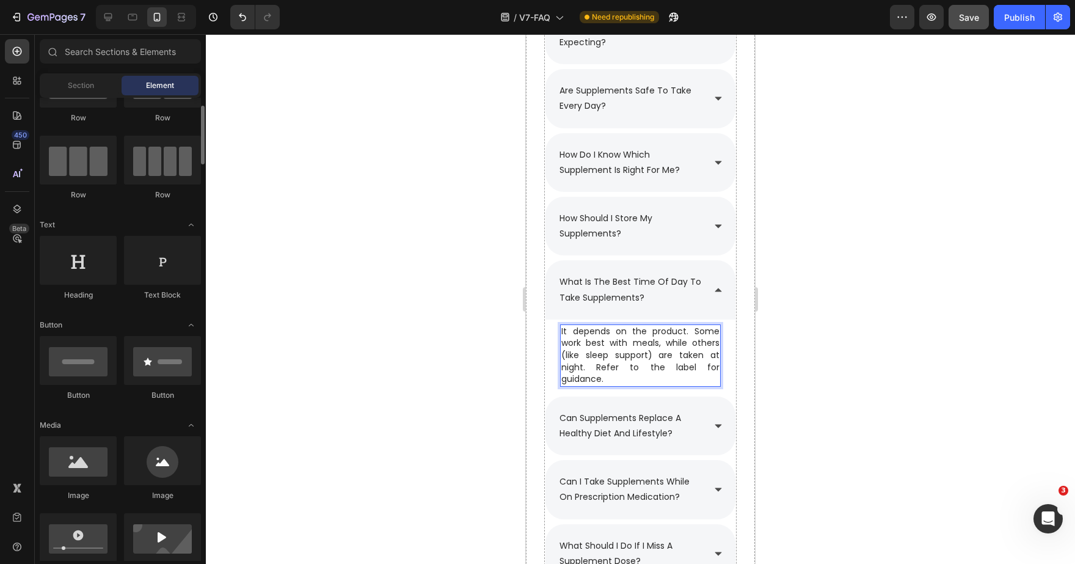
scroll to position [66, 0]
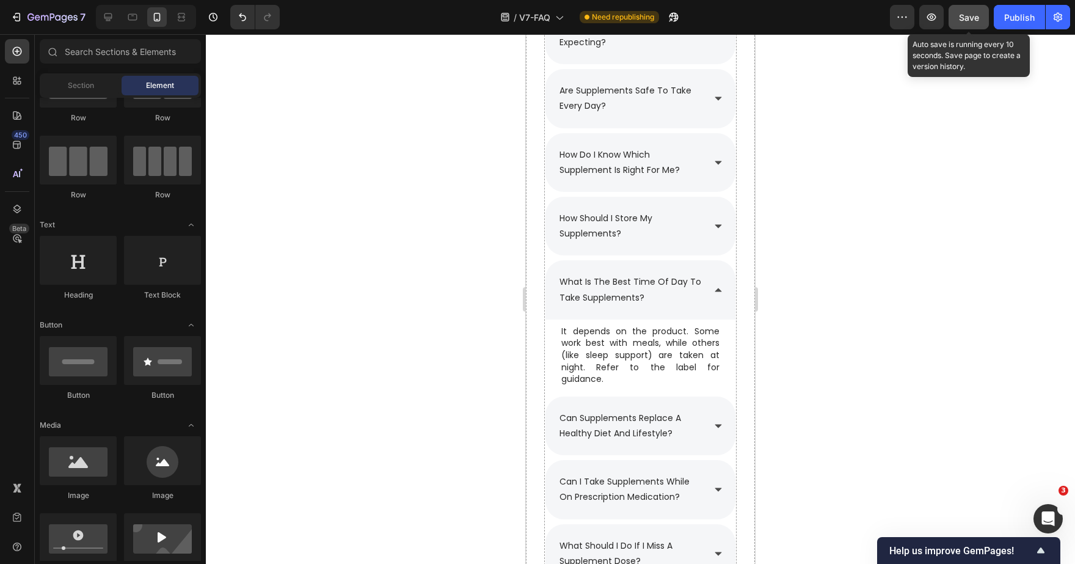
click at [977, 22] on span "Save" at bounding box center [969, 17] width 20 height 10
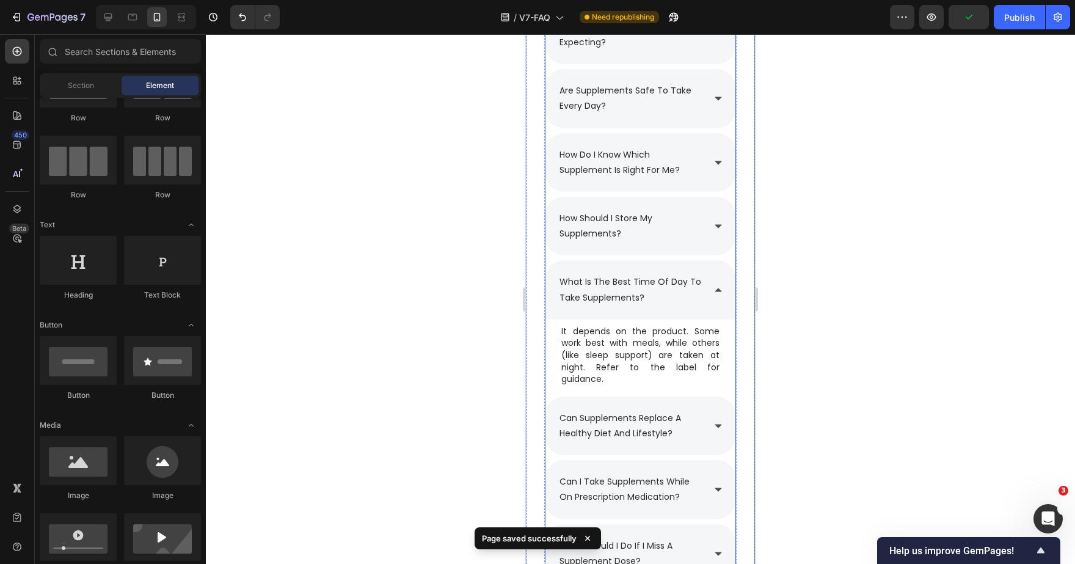
click at [703, 236] on div "how should i store my supplements?" at bounding box center [631, 226] width 146 height 34
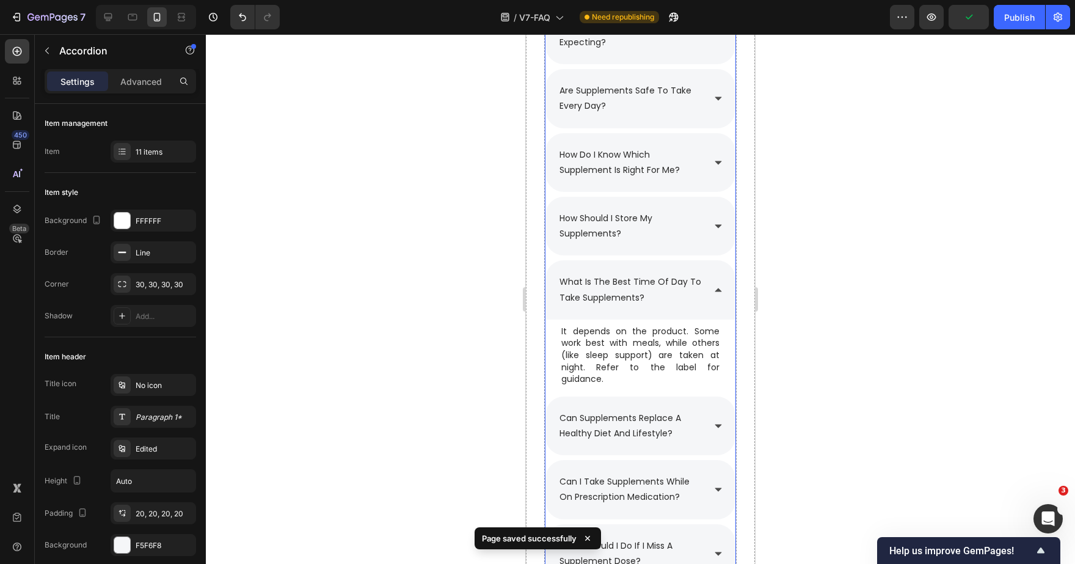
click at [722, 225] on icon at bounding box center [719, 226] width 10 height 10
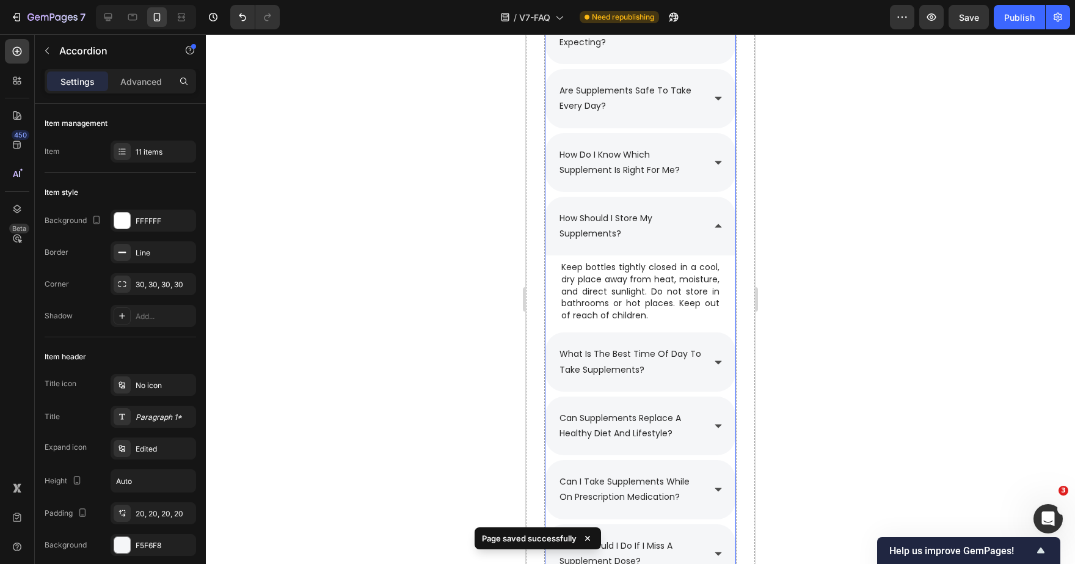
click at [722, 225] on icon at bounding box center [719, 226] width 10 height 10
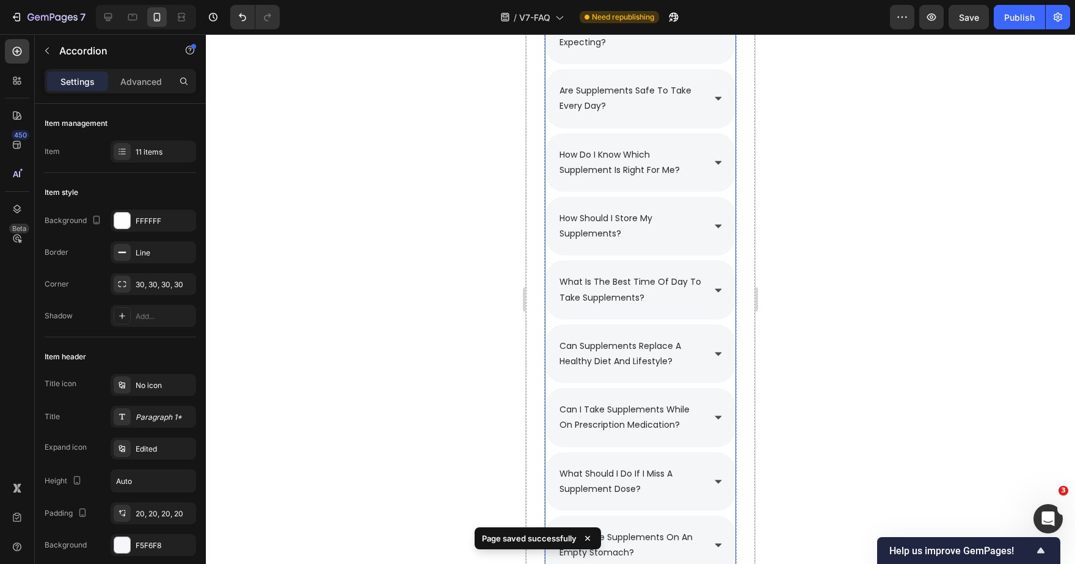
click at [710, 290] on div "what is the best time of day to take supplements?" at bounding box center [641, 289] width 190 height 59
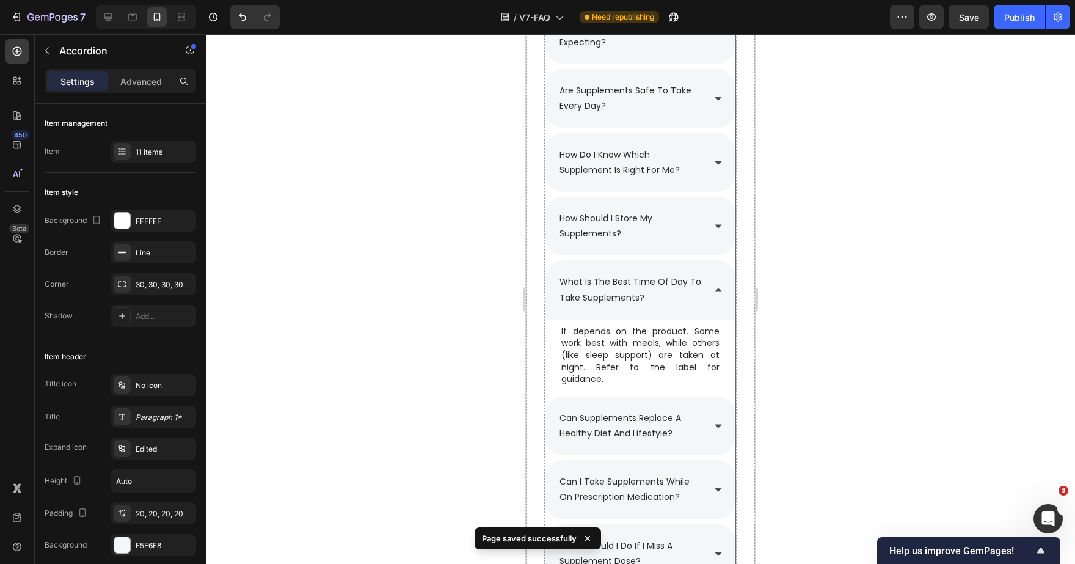
click at [710, 290] on div "what is the best time of day to take supplements?" at bounding box center [641, 289] width 190 height 59
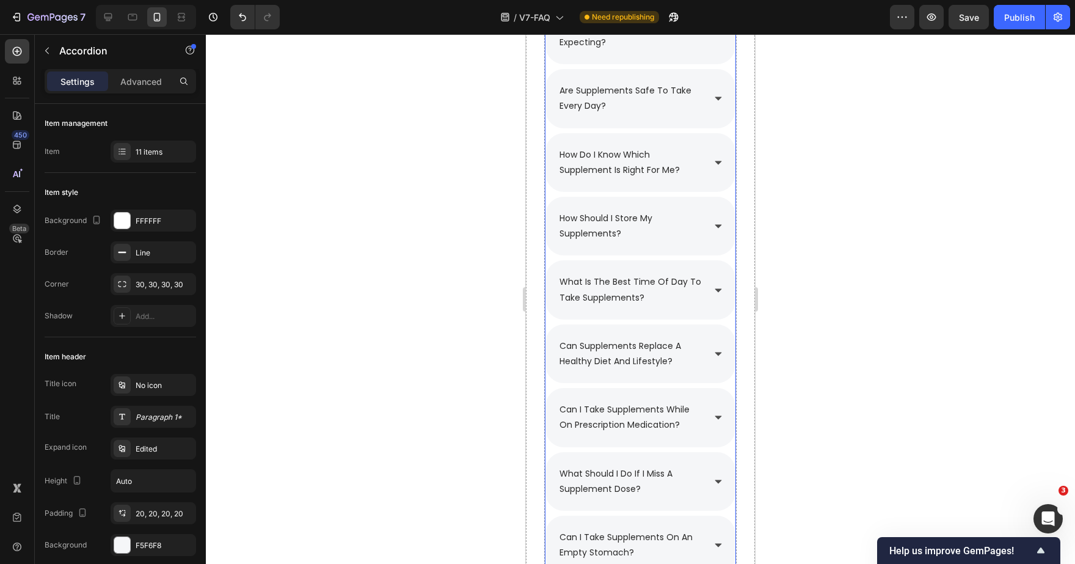
click at [718, 349] on icon at bounding box center [719, 354] width 10 height 10
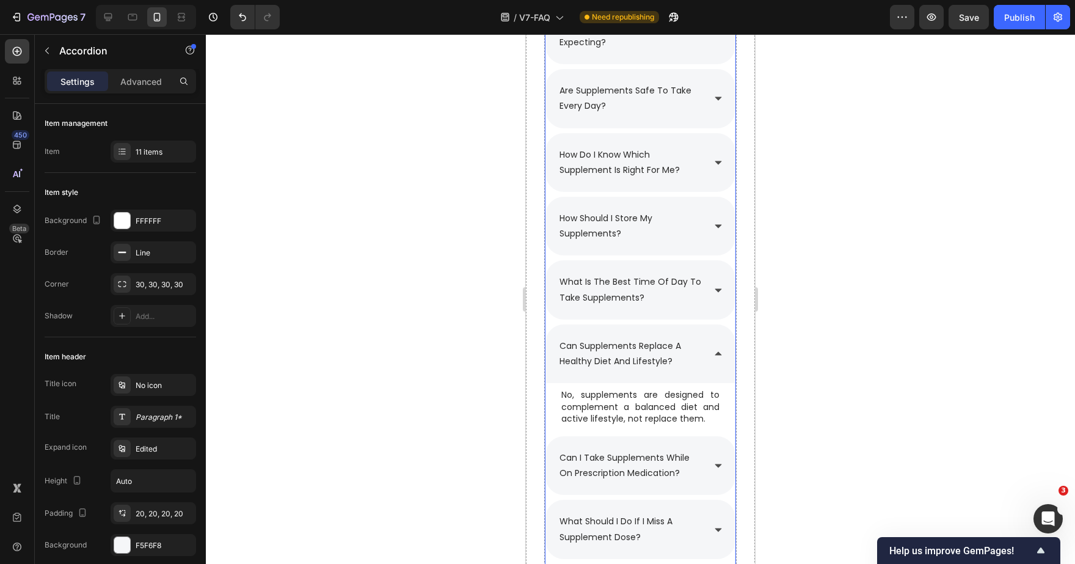
click at [717, 349] on icon at bounding box center [719, 354] width 10 height 10
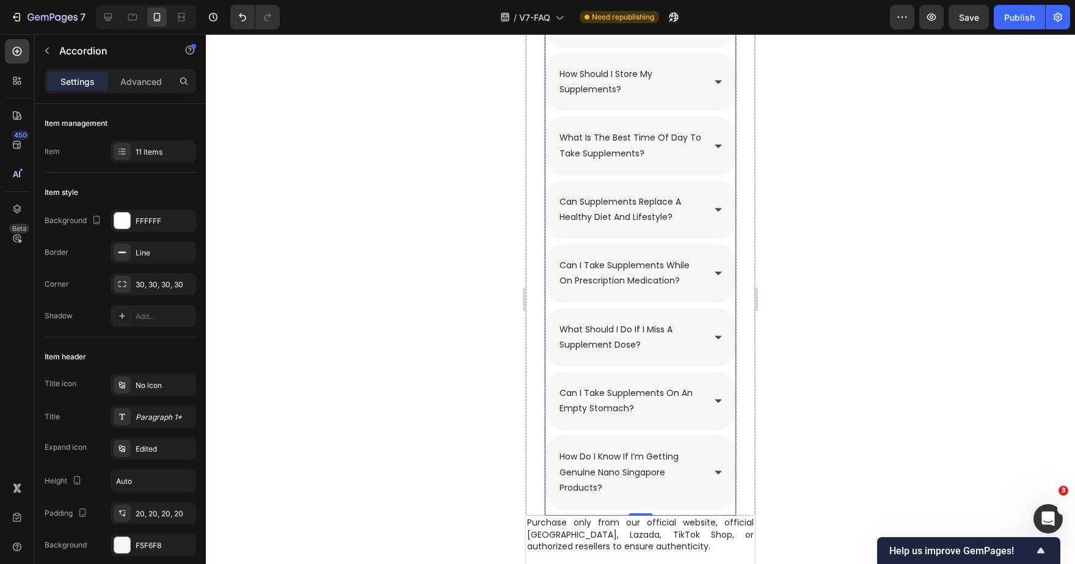
scroll to position [2024, 0]
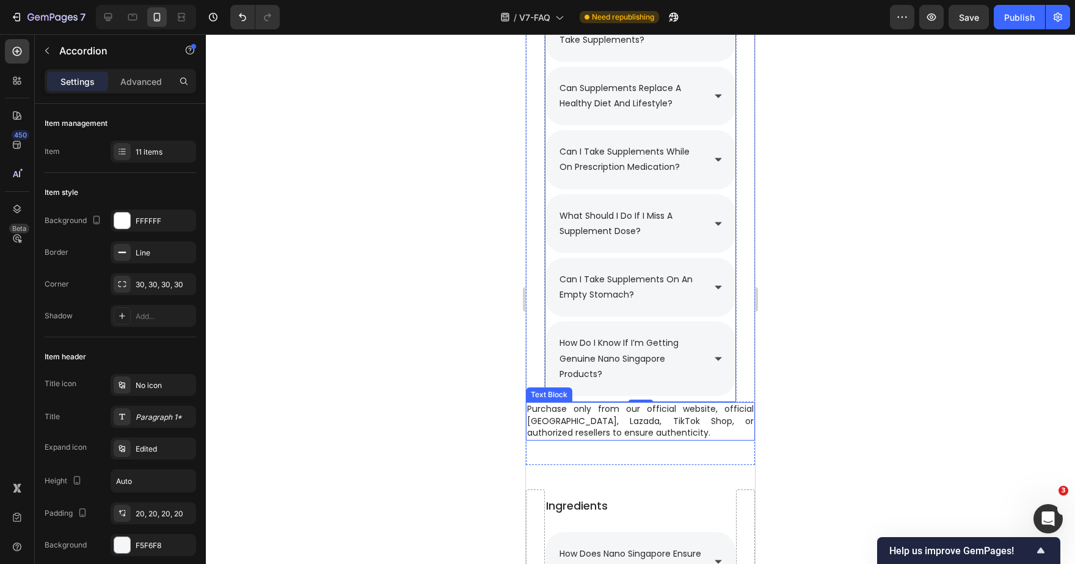
click at [620, 418] on p "Purchase only from our official website, official [GEOGRAPHIC_DATA], Lazada, Ti…" at bounding box center [640, 421] width 227 height 36
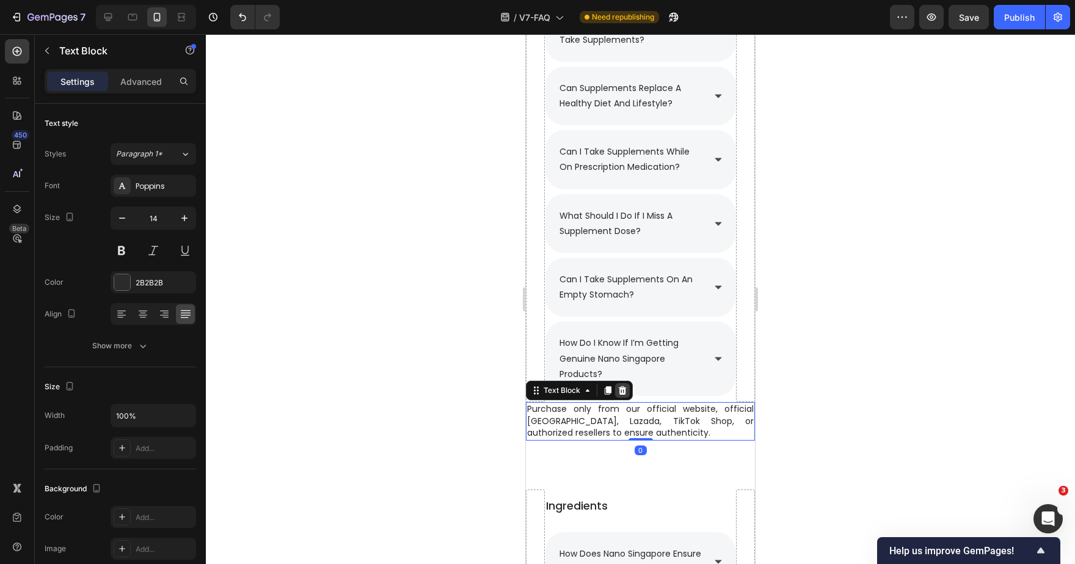
click at [622, 386] on icon at bounding box center [623, 390] width 8 height 9
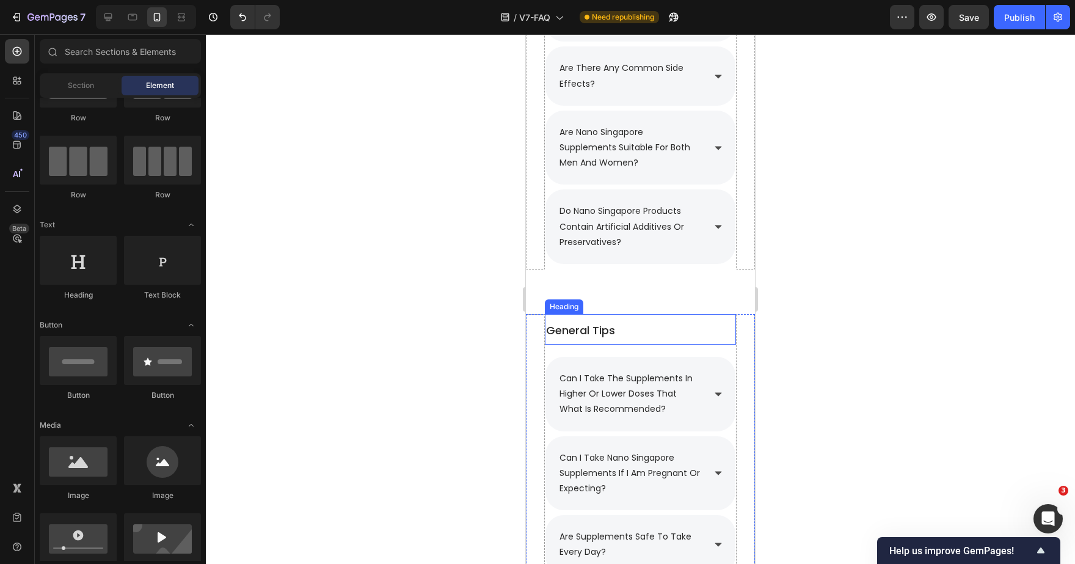
scroll to position [1250, 0]
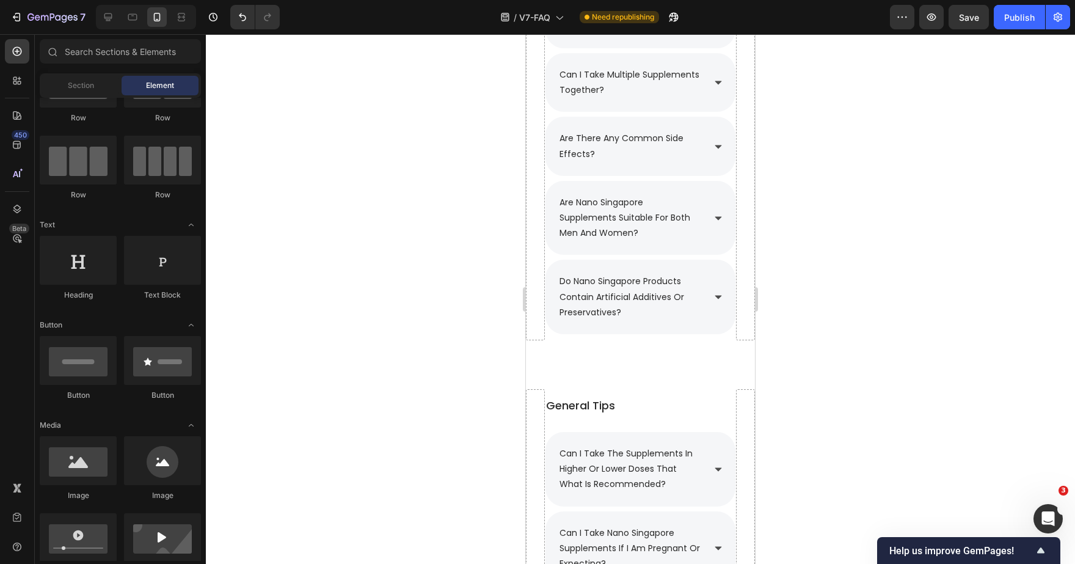
click at [960, 20] on span "Save" at bounding box center [969, 17] width 20 height 10
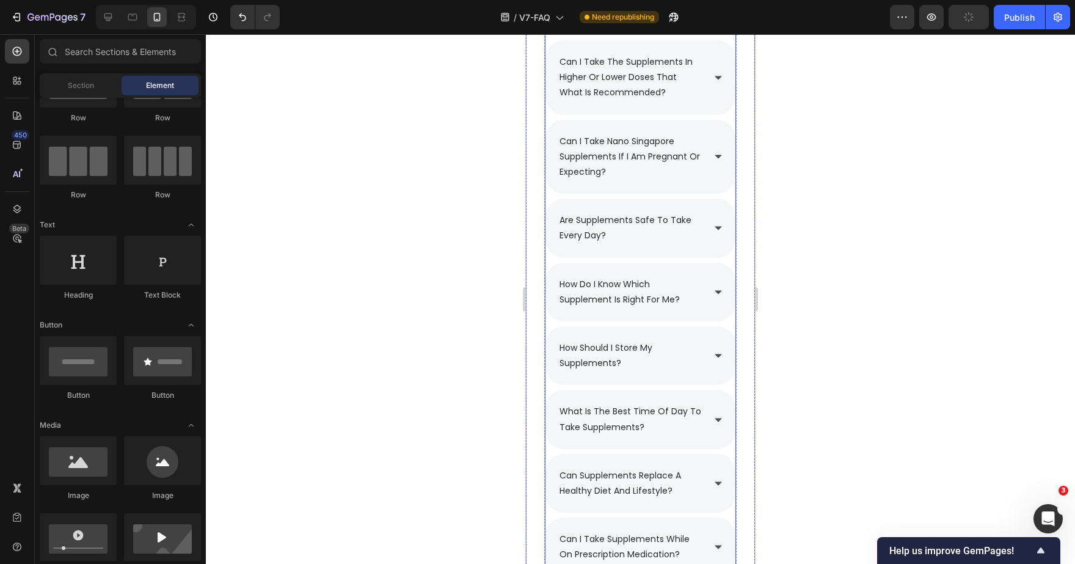
scroll to position [1895, 0]
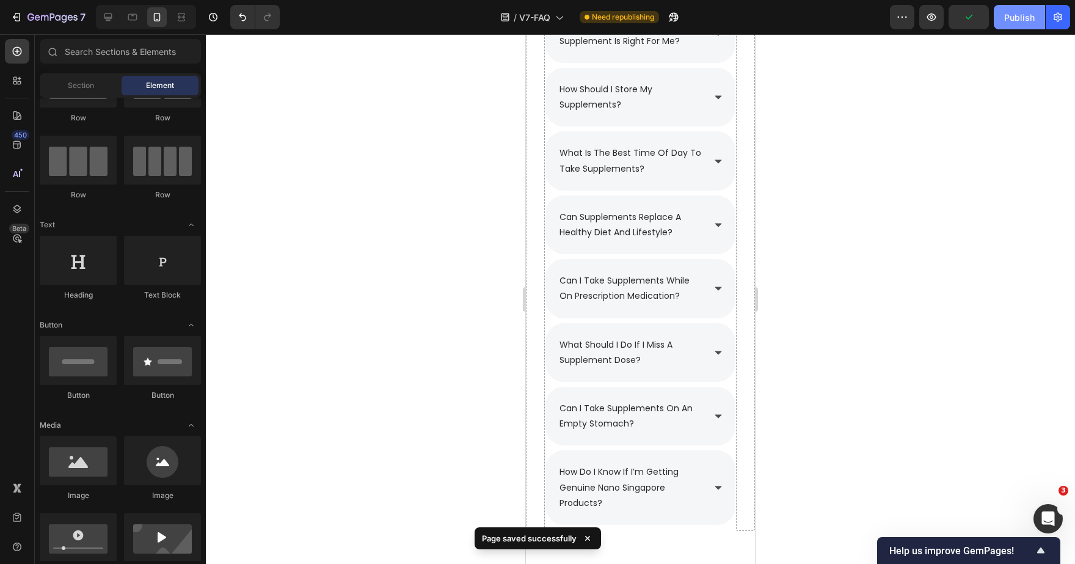
click at [1006, 28] on button "Publish" at bounding box center [1019, 17] width 51 height 24
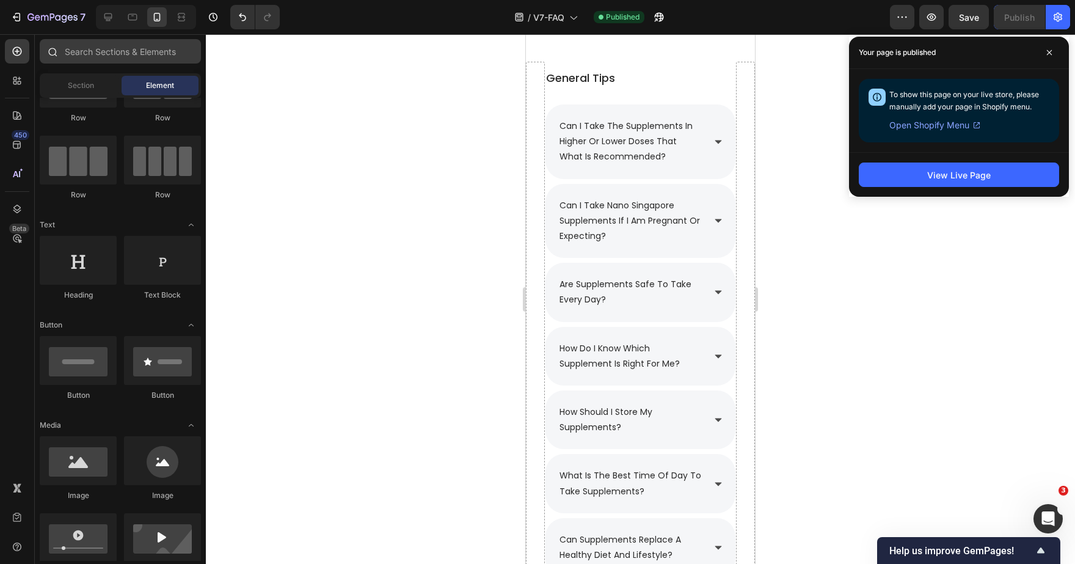
scroll to position [1572, 0]
click at [103, 18] on icon at bounding box center [108, 17] width 12 height 12
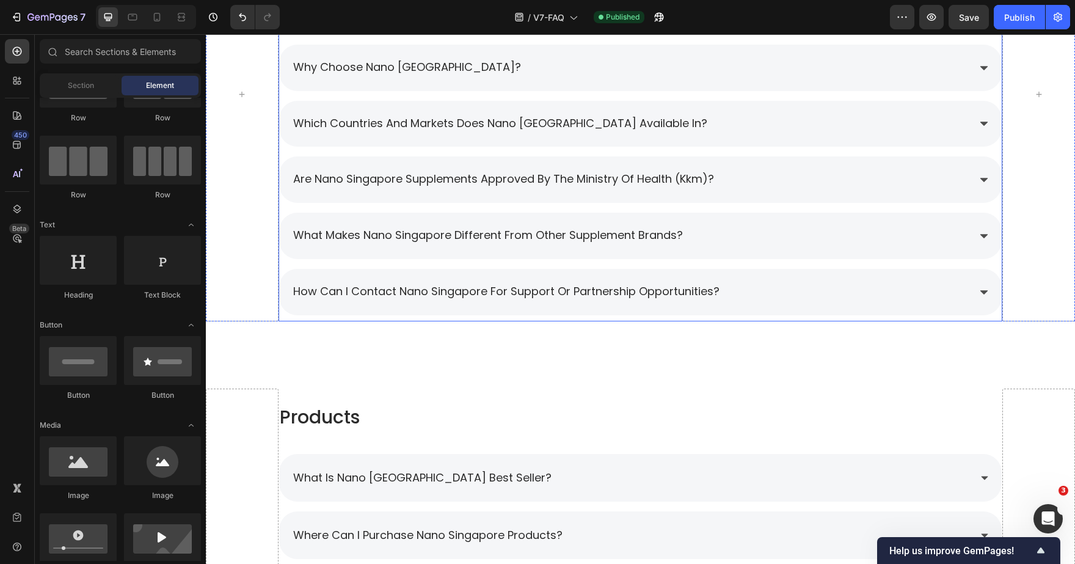
scroll to position [580, 0]
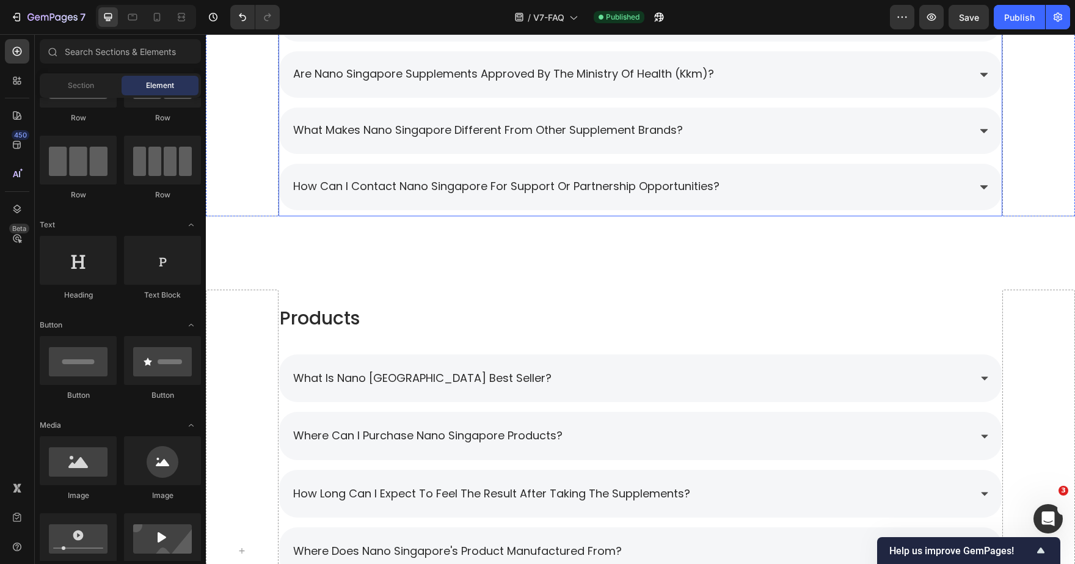
click at [809, 176] on div "how can i contact nano singapore for support or partnership opportunities?" at bounding box center [630, 187] width 678 height 22
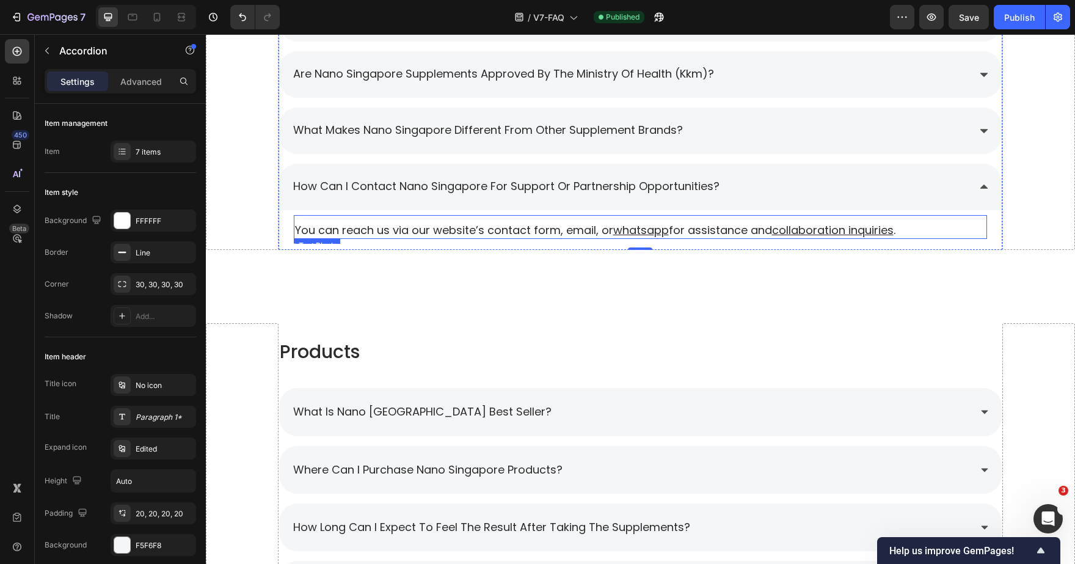
click at [635, 224] on u "whatsapp" at bounding box center [641, 229] width 56 height 15
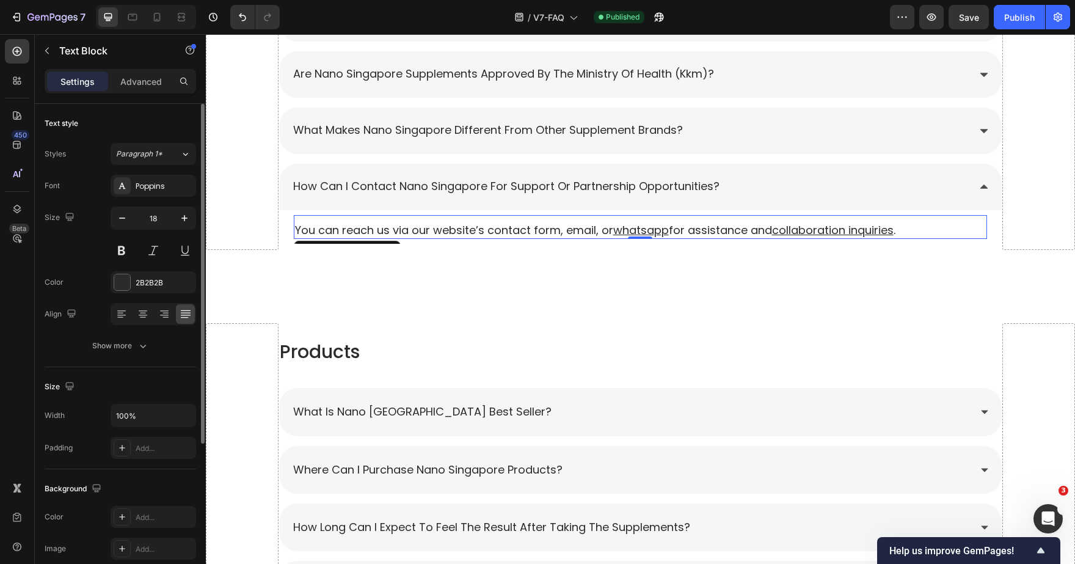
scroll to position [226, 0]
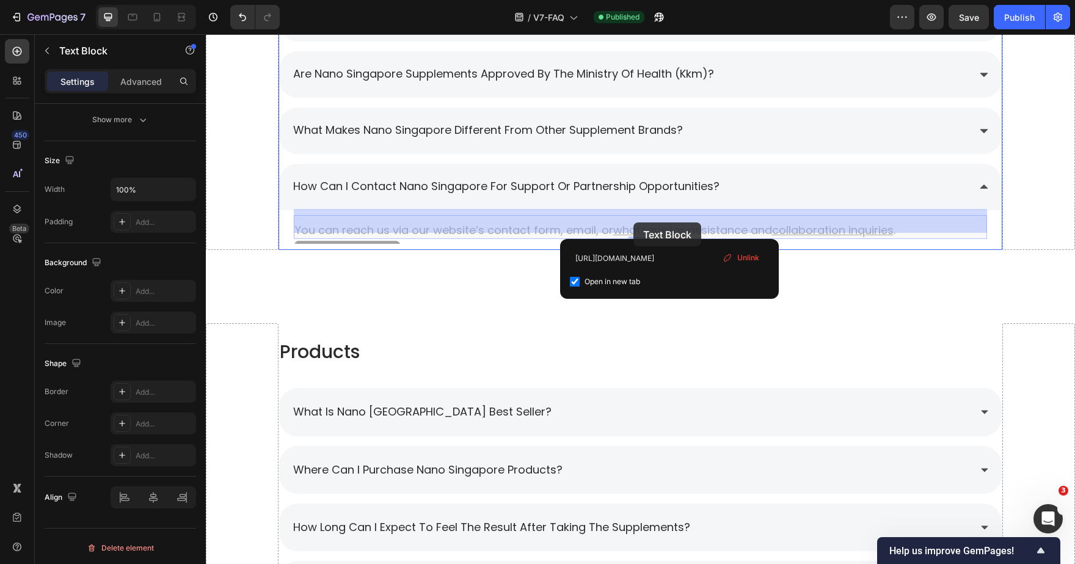
drag, startPoint x: 671, startPoint y: 226, endPoint x: 634, endPoint y: 222, distance: 37.4
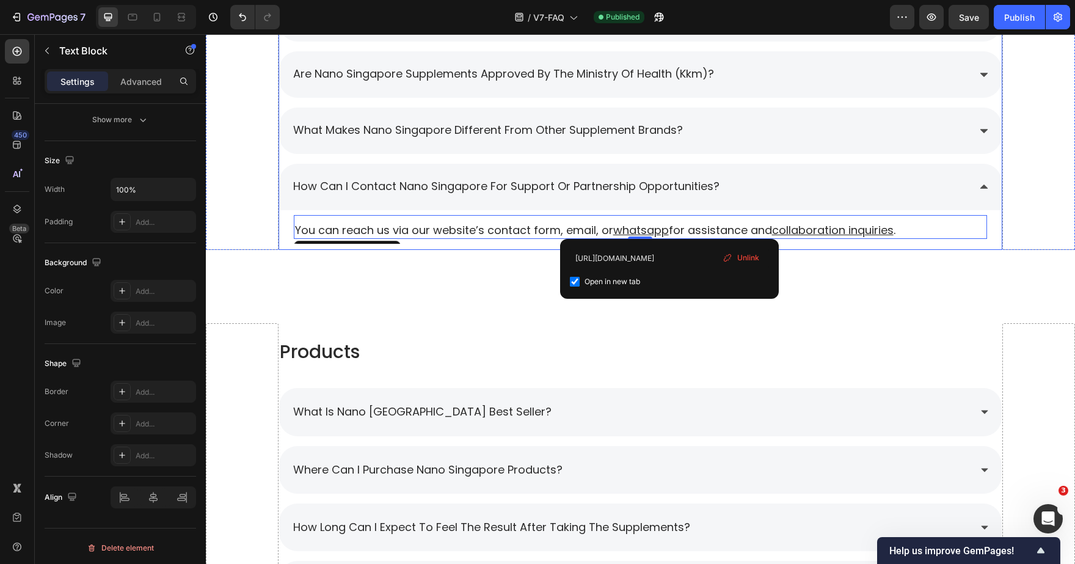
click at [777, 176] on div "how can i contact nano singapore for support or partnership opportunities?" at bounding box center [630, 187] width 678 height 22
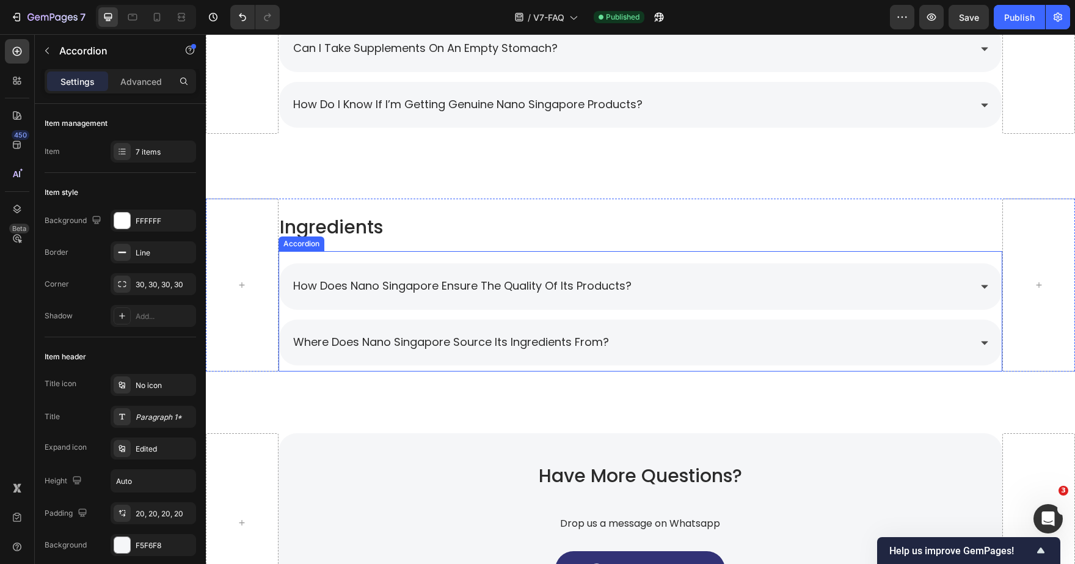
scroll to position [2258, 0]
